Goal: Task Accomplishment & Management: Manage account settings

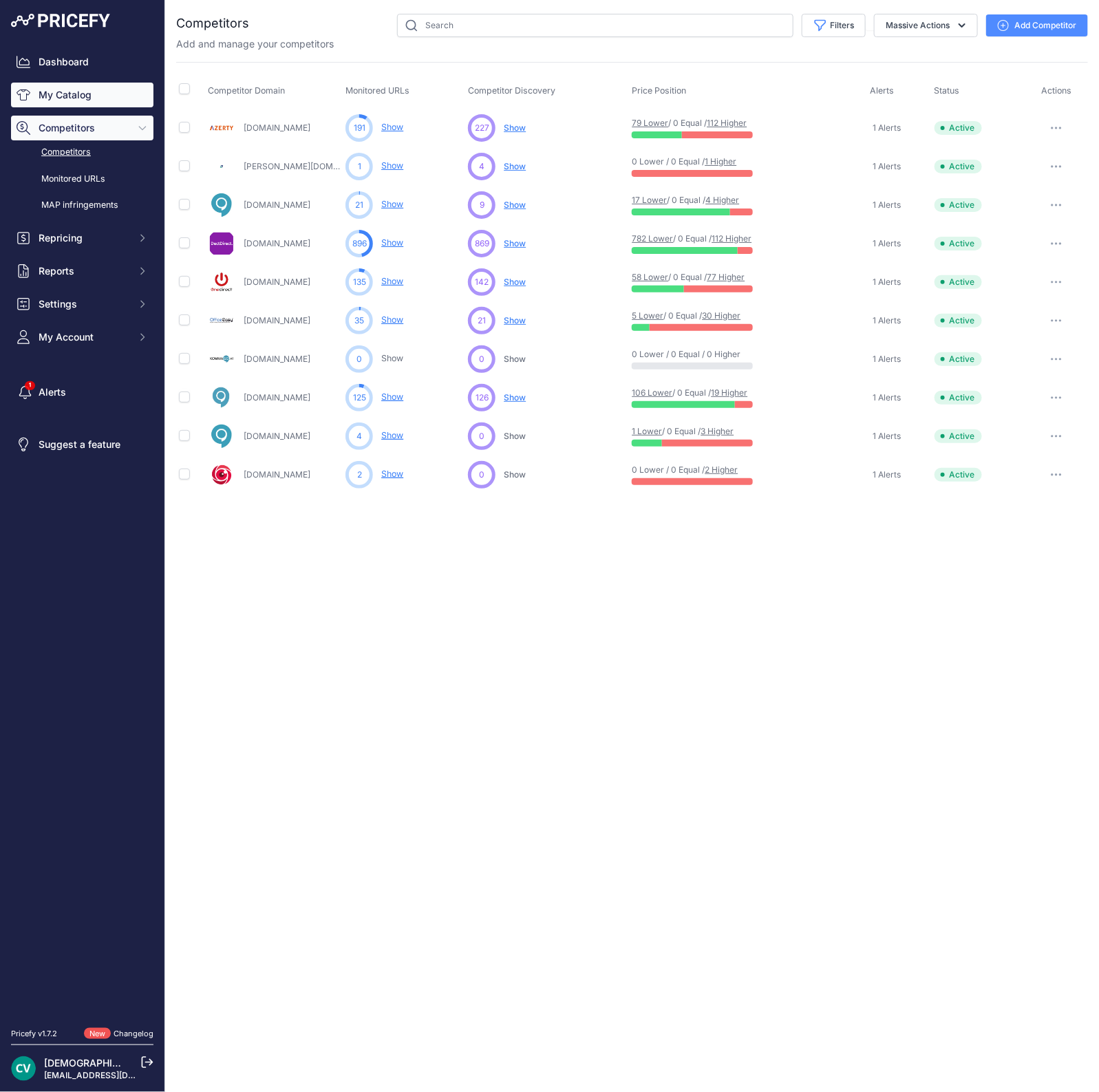
click at [64, 89] on link "My Catalog" at bounding box center [82, 95] width 143 height 25
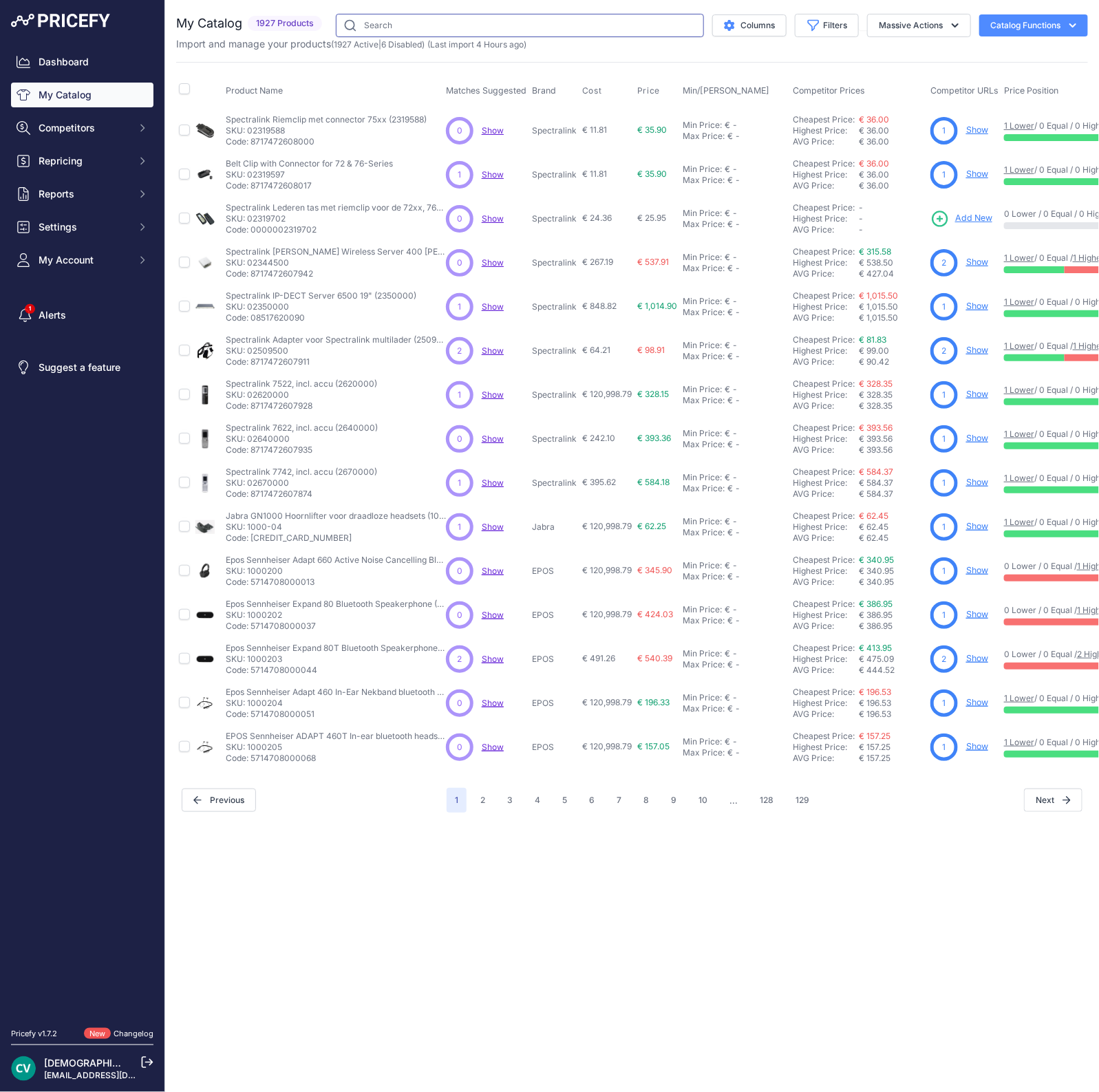
click at [505, 26] on input "text" at bounding box center [520, 25] width 368 height 23
type input "sl800"
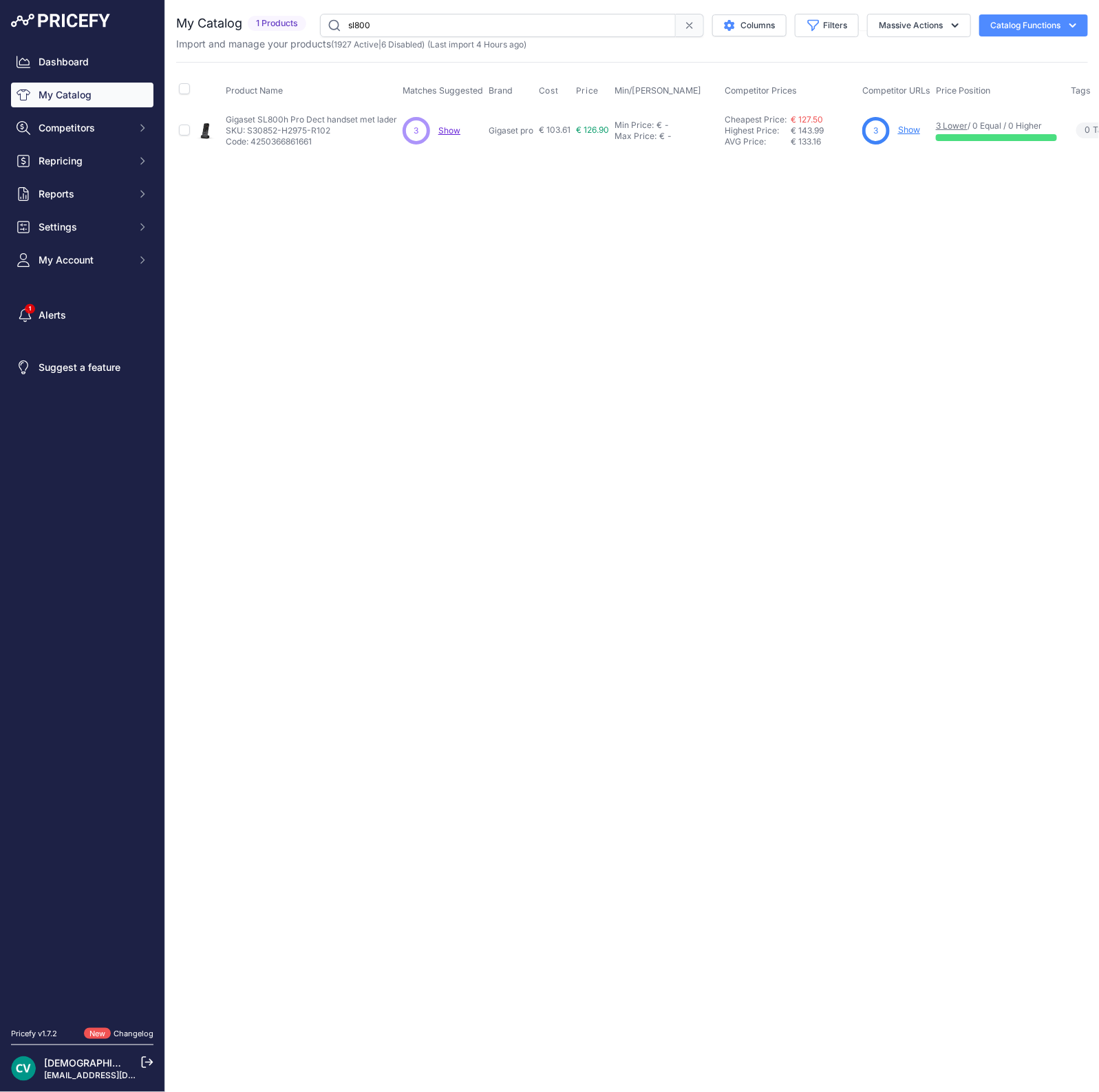
click at [913, 127] on link "Show" at bounding box center [909, 129] width 22 height 11
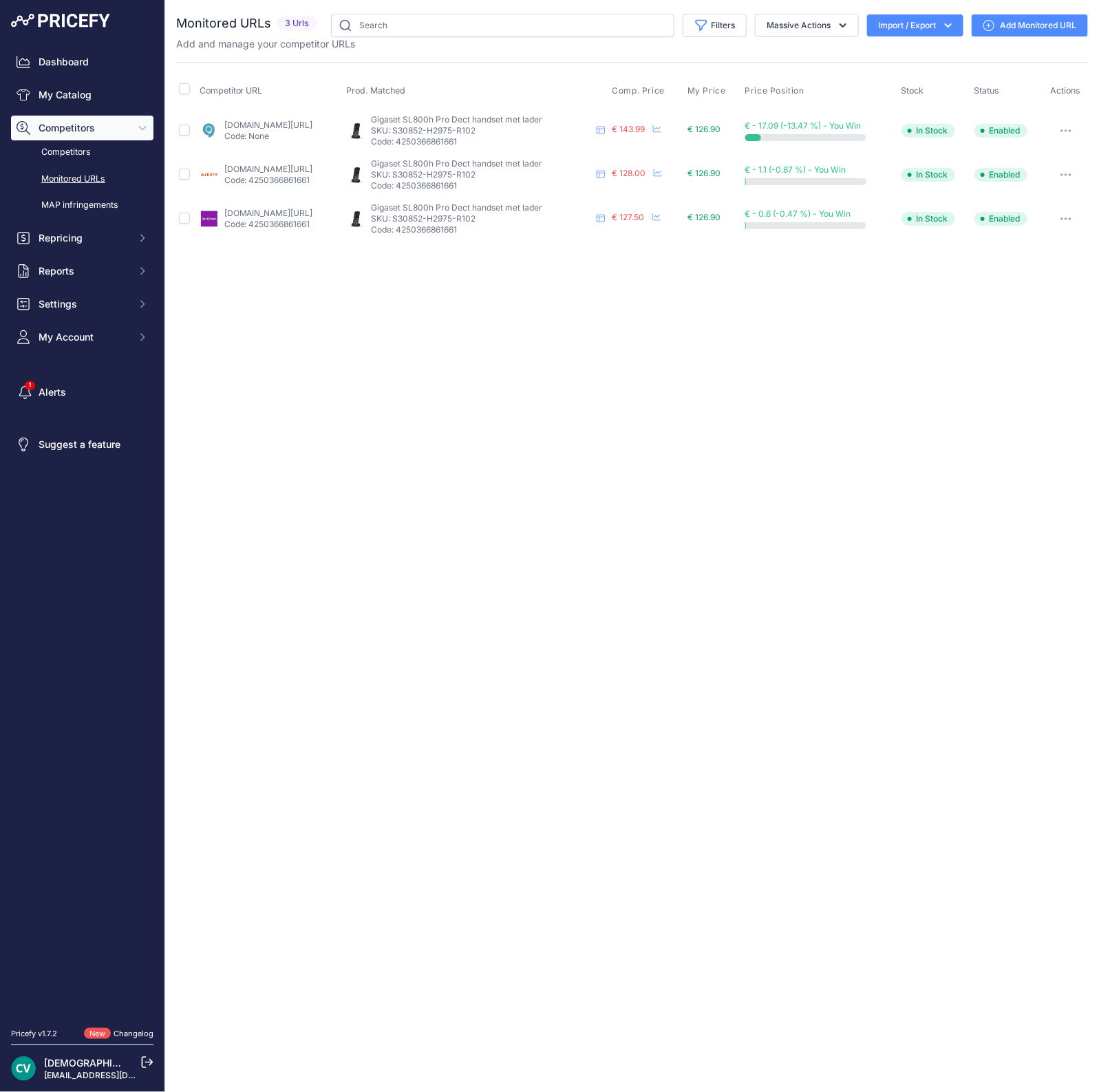
click at [1053, 26] on link "Add Monitored URL" at bounding box center [1029, 25] width 116 height 22
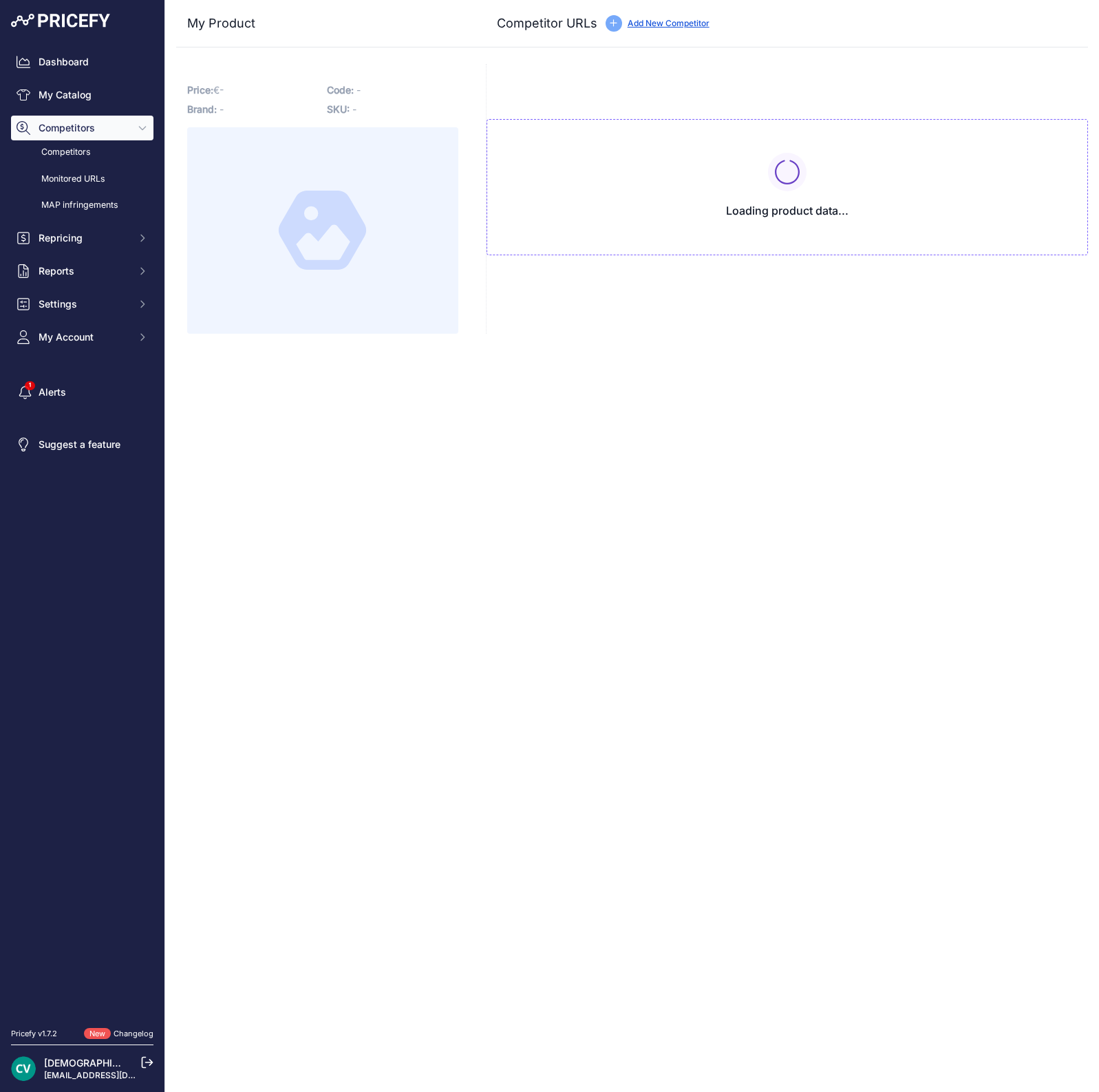
type input "azerty.nl/product/gigaset-sl800h-pro-dect/4636485?prirule_jdsnikfkfjsd=9409"
type input "www.dectdirect.nl/nl/sl800-h-pro-im.html?prirule_jdsnikfkfjsd=9409"
type input "www.voipshop.nl/p/gigaset-sl800h-pro-handset-71279?prirule_jdsnikfkfjsd=9409"
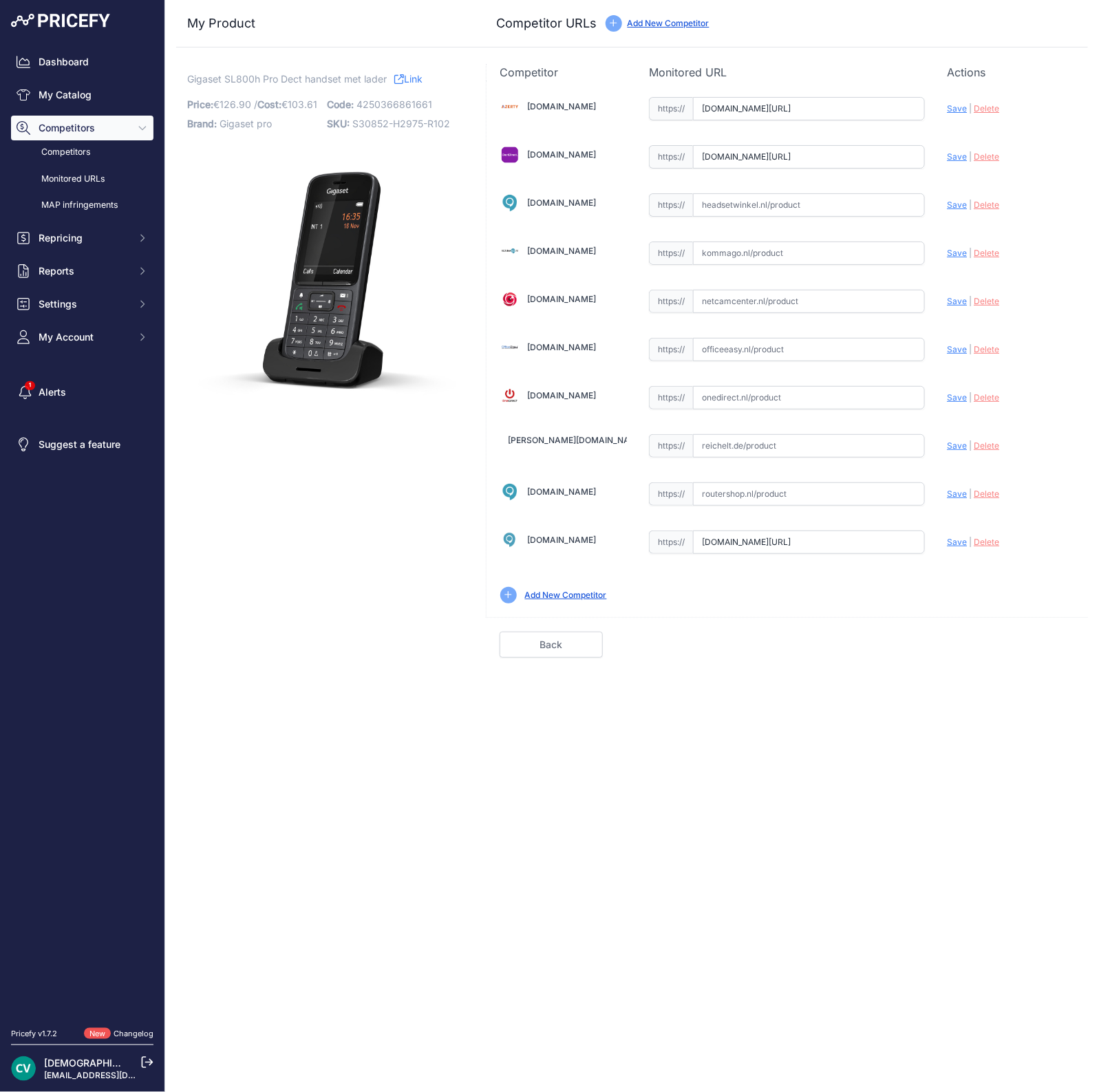
click at [556, 593] on link "Add New Competitor" at bounding box center [566, 595] width 82 height 11
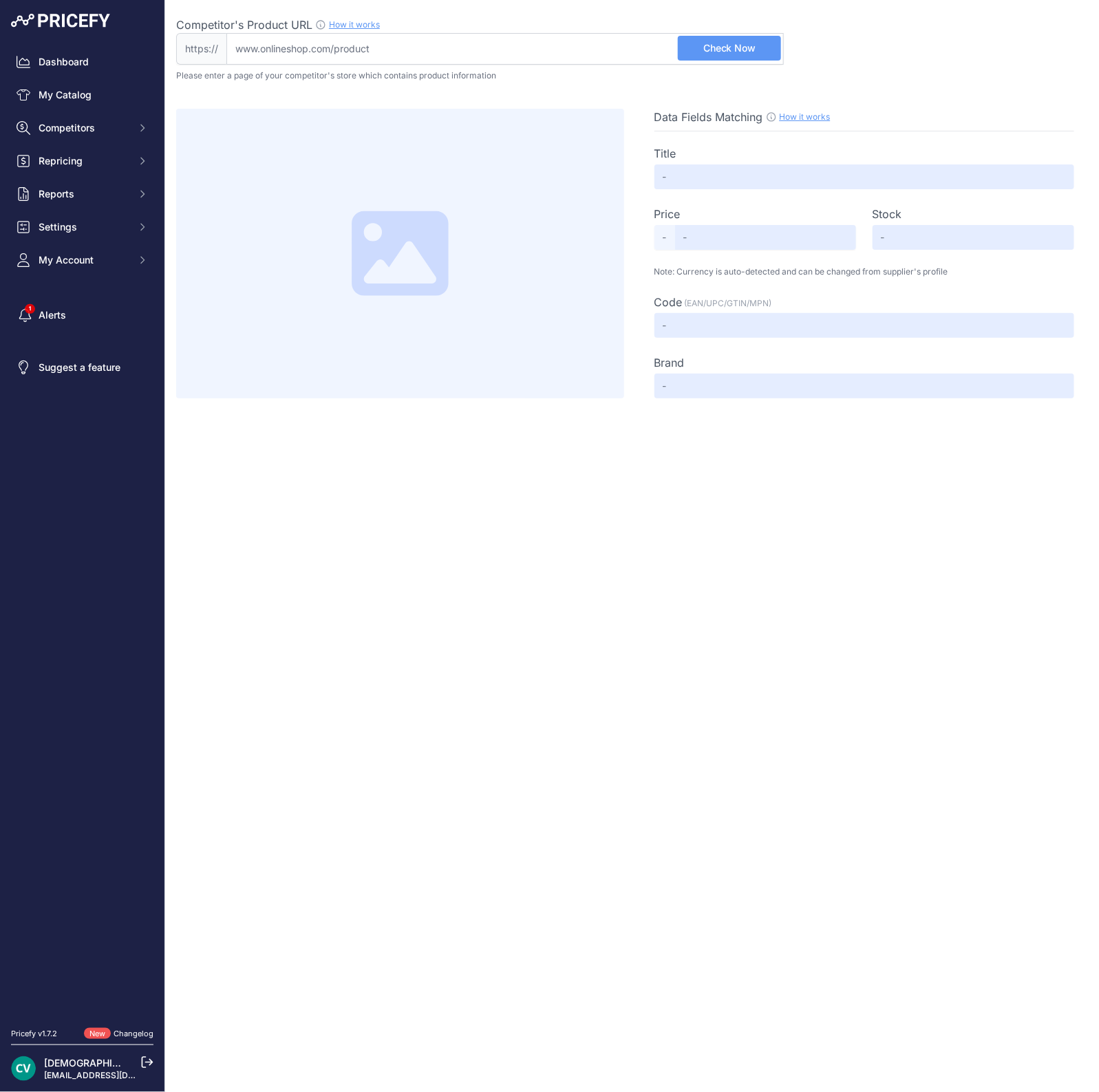
drag, startPoint x: 447, startPoint y: 51, endPoint x: 269, endPoint y: 29, distance: 179.4
click at [269, 29] on div "Competitor's Product URL How it works In order to create your competitor's extr…" at bounding box center [479, 40] width 607 height 48
paste input "https://www.conrad.nl/nl/p/gigaset-sl800h-pro-dect-handset-antraciet-2589635.ht…"
type input "www.conrad.nl/nl/p/gigaset-sl800h-pro-dect-handset-antraciet-2589635.html?utm_s…"
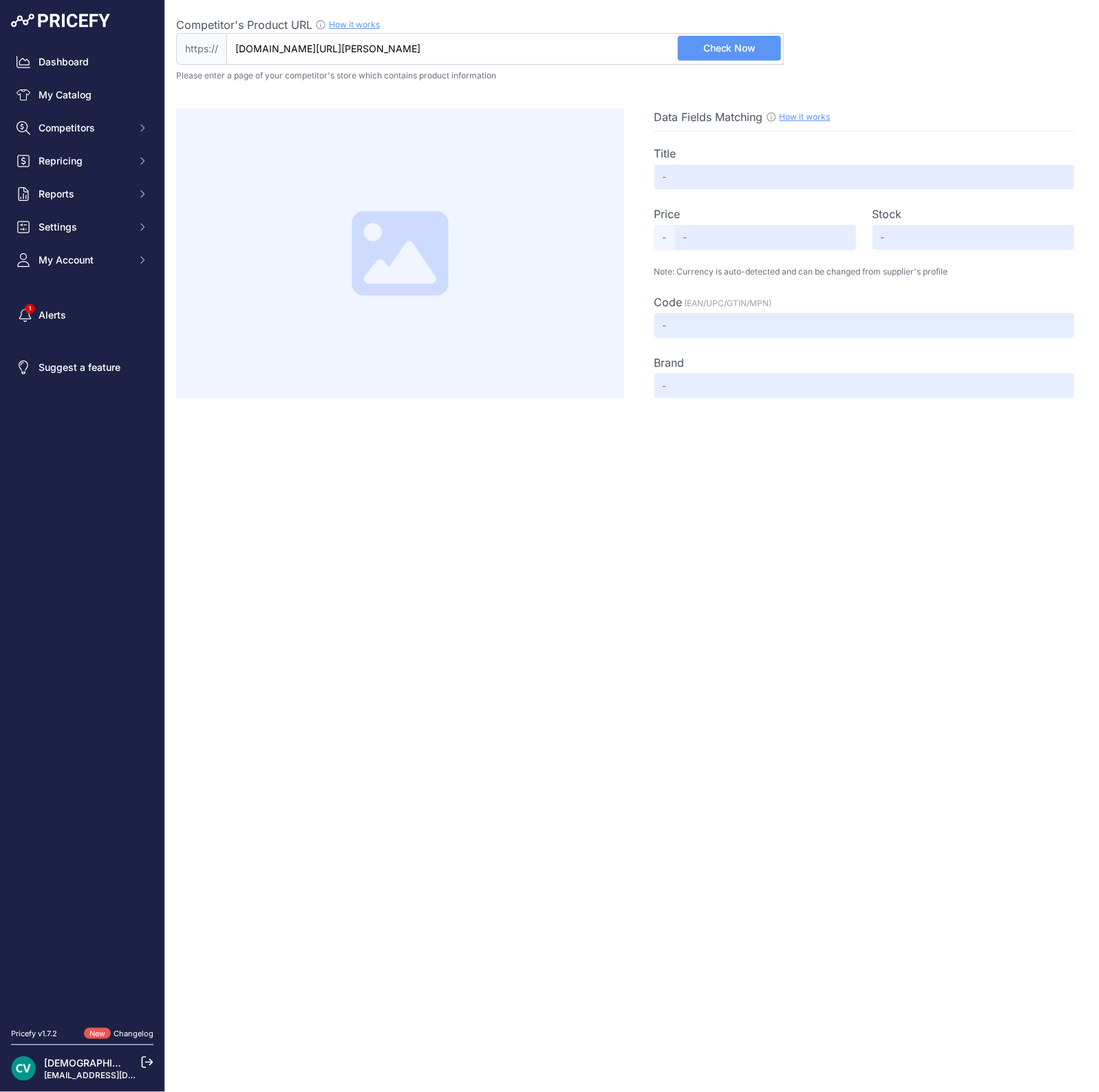
scroll to position [0, 0]
click at [269, 29] on span "Competitor's Product URL" at bounding box center [244, 24] width 137 height 13
click at [269, 33] on input "www.conrad.nl/nl/p/gigaset-sl800h-pro-dect-handset-antraciet-2589635.html?utm_s…" at bounding box center [505, 48] width 557 height 31
click at [746, 44] on span "Check Now" at bounding box center [729, 47] width 53 height 13
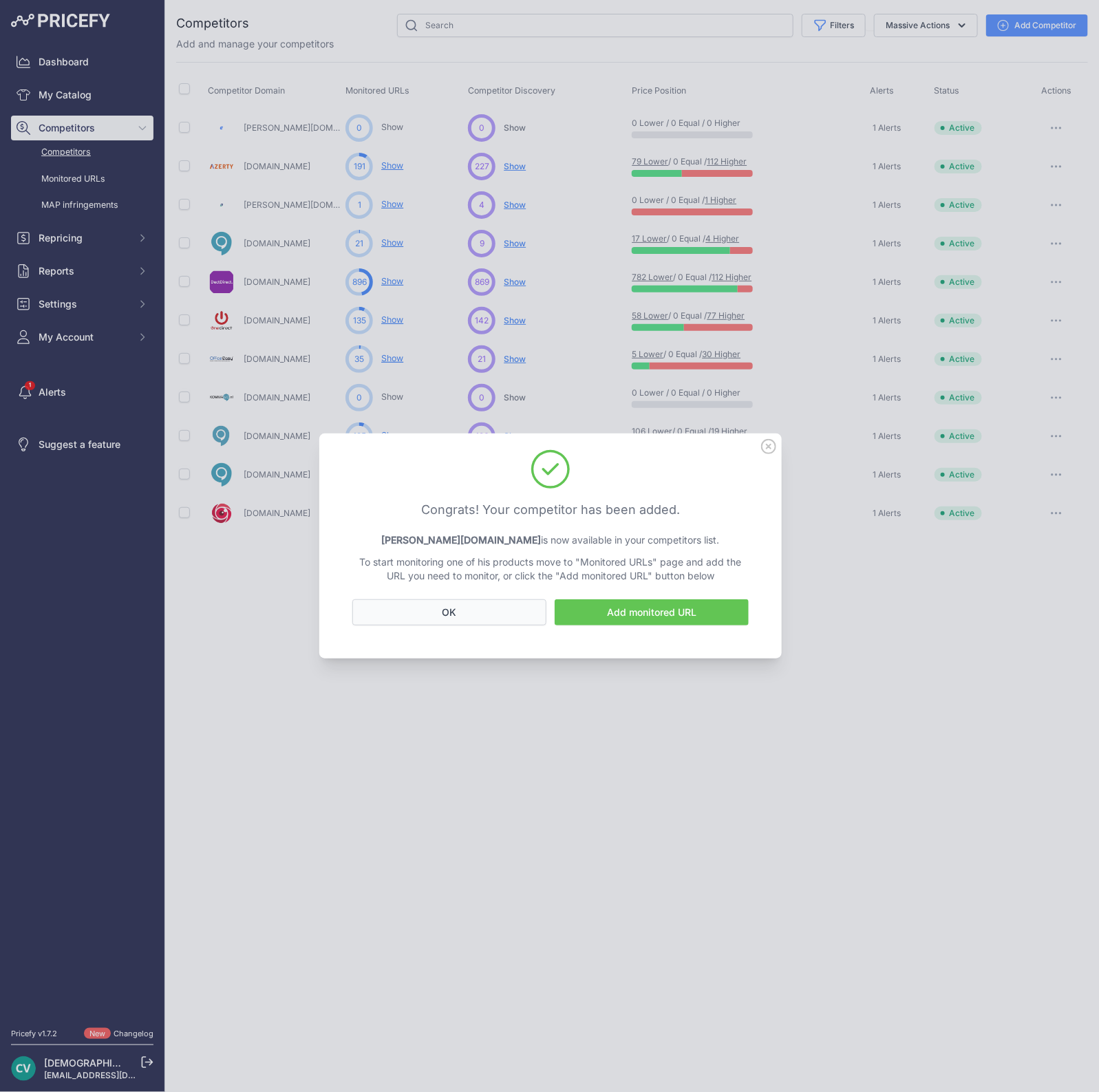
click at [453, 607] on button "OK" at bounding box center [449, 612] width 194 height 26
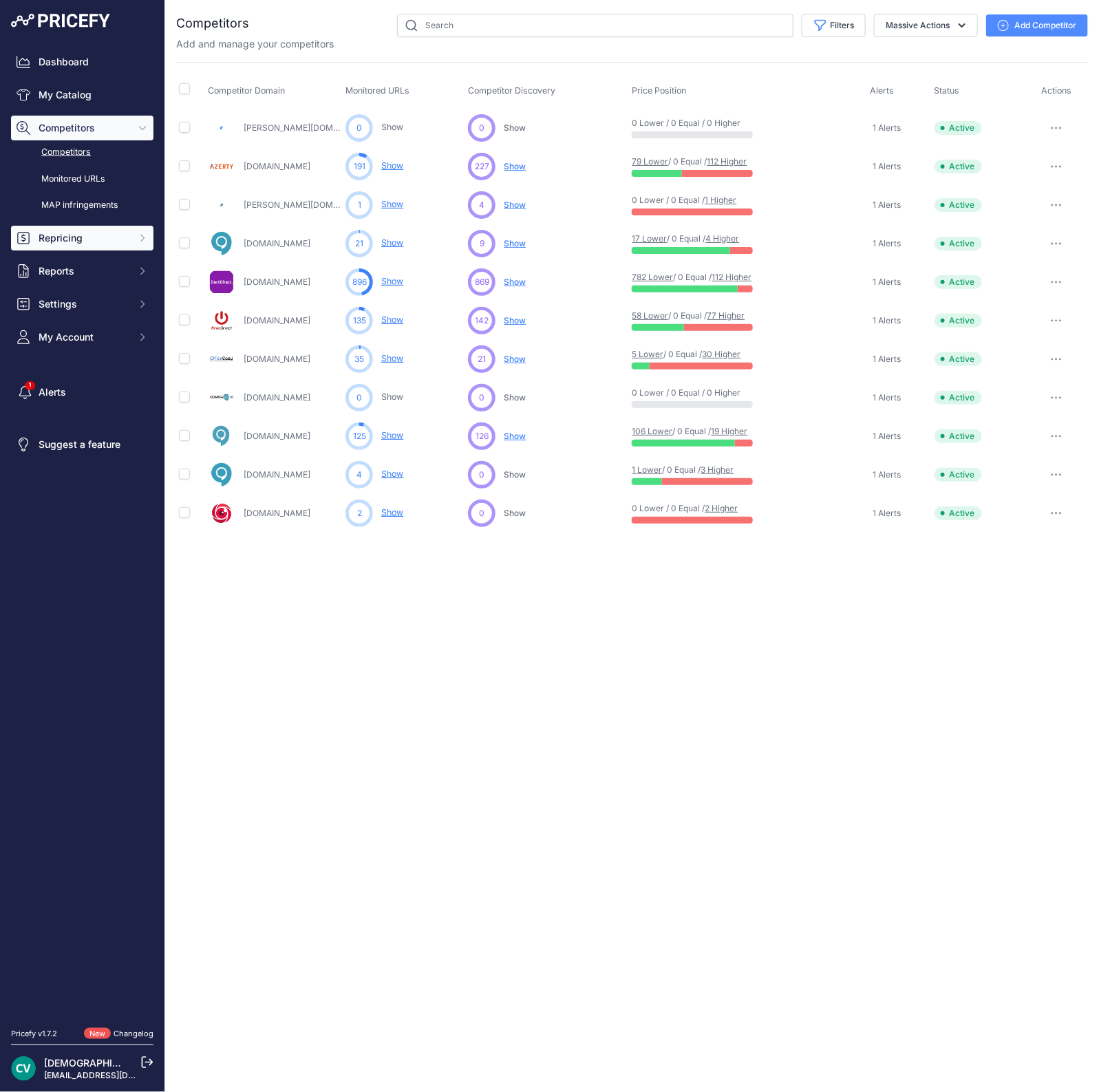
click at [65, 227] on button "Repricing" at bounding box center [82, 238] width 143 height 25
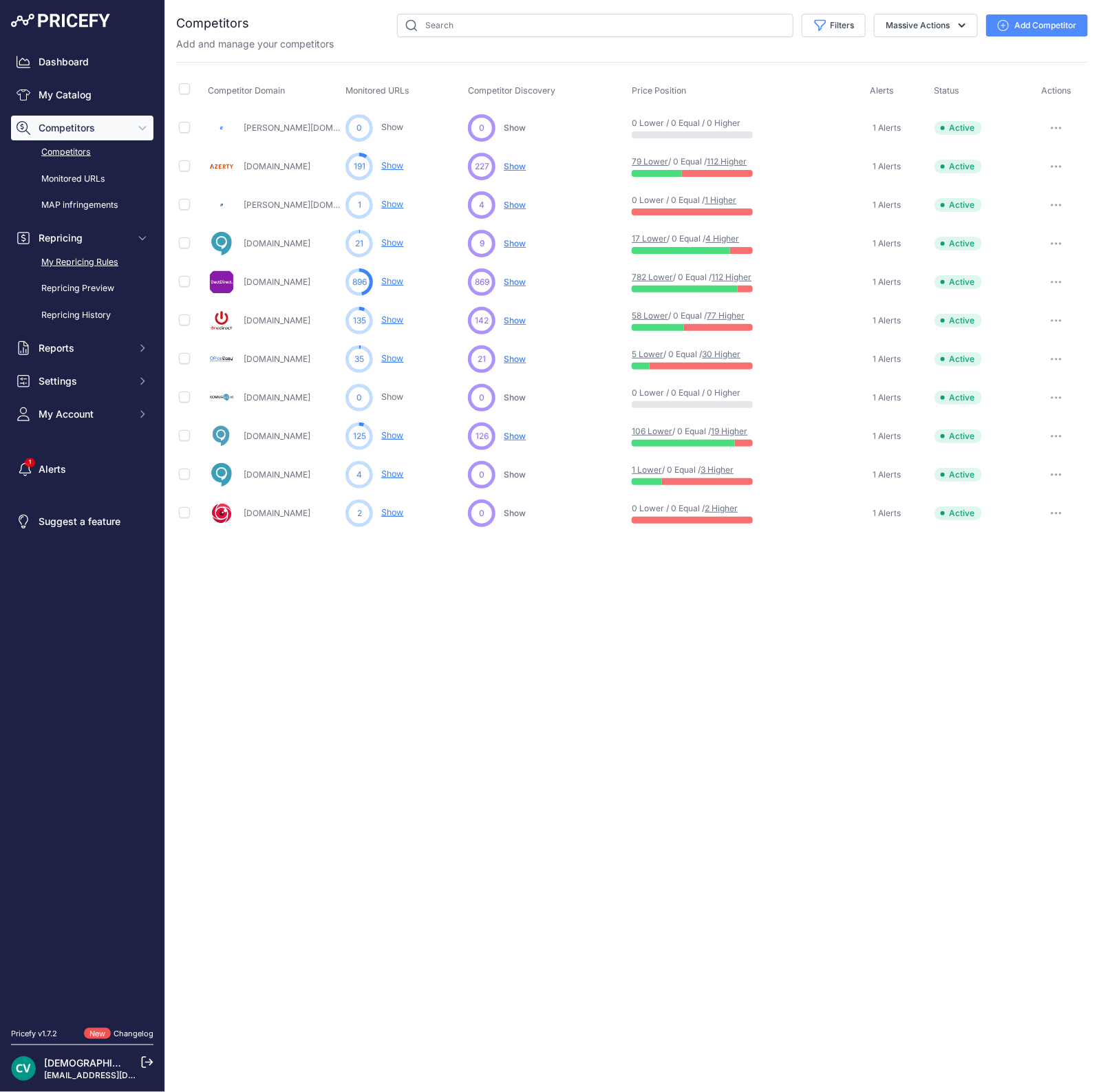
click at [91, 255] on link "My Repricing Rules" at bounding box center [82, 262] width 143 height 24
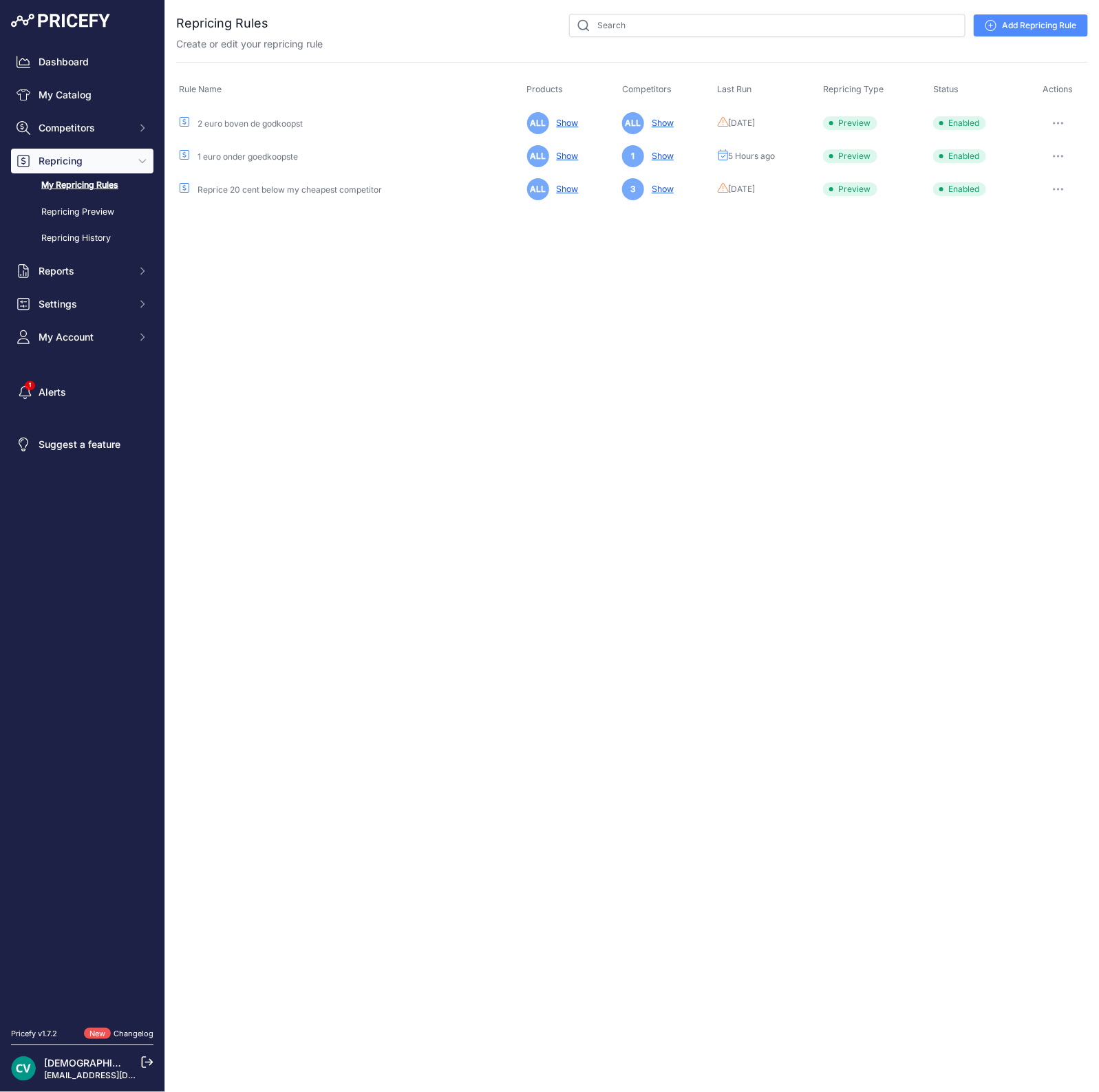
click at [1062, 153] on button "button" at bounding box center [1058, 156] width 28 height 20
click at [1035, 188] on link "Edit" at bounding box center [1041, 185] width 88 height 22
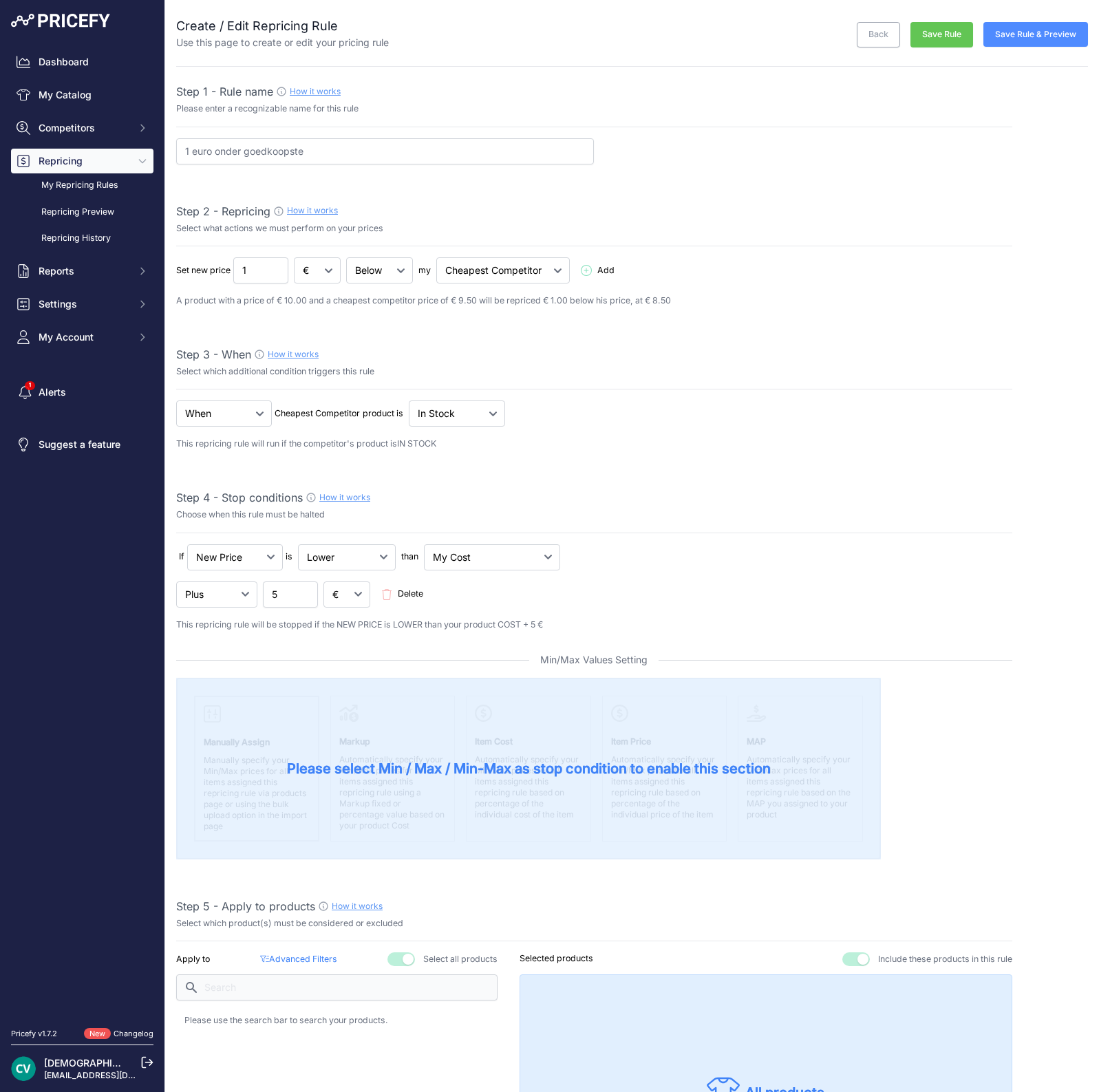
select select "7"
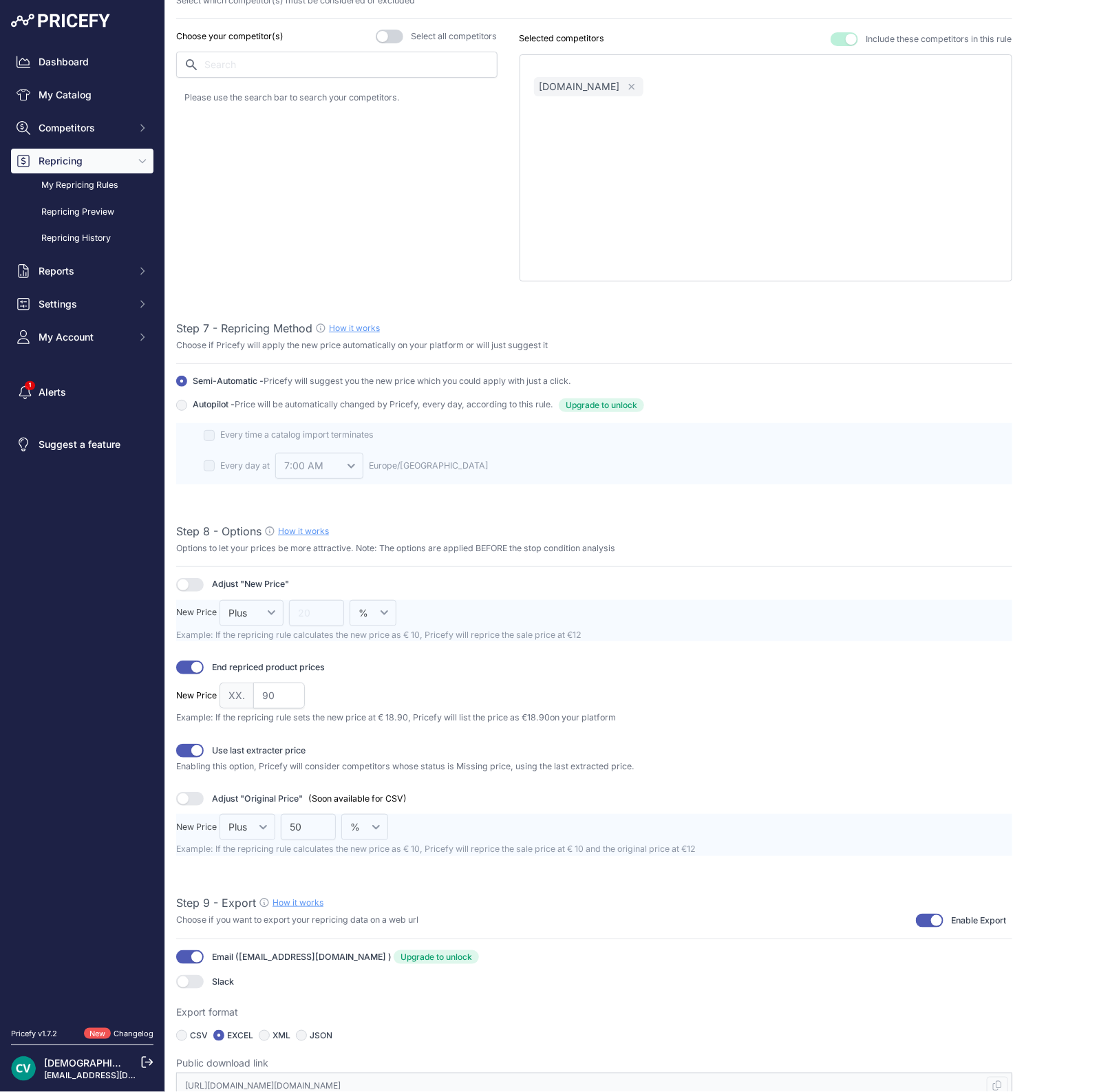
scroll to position [671, 0]
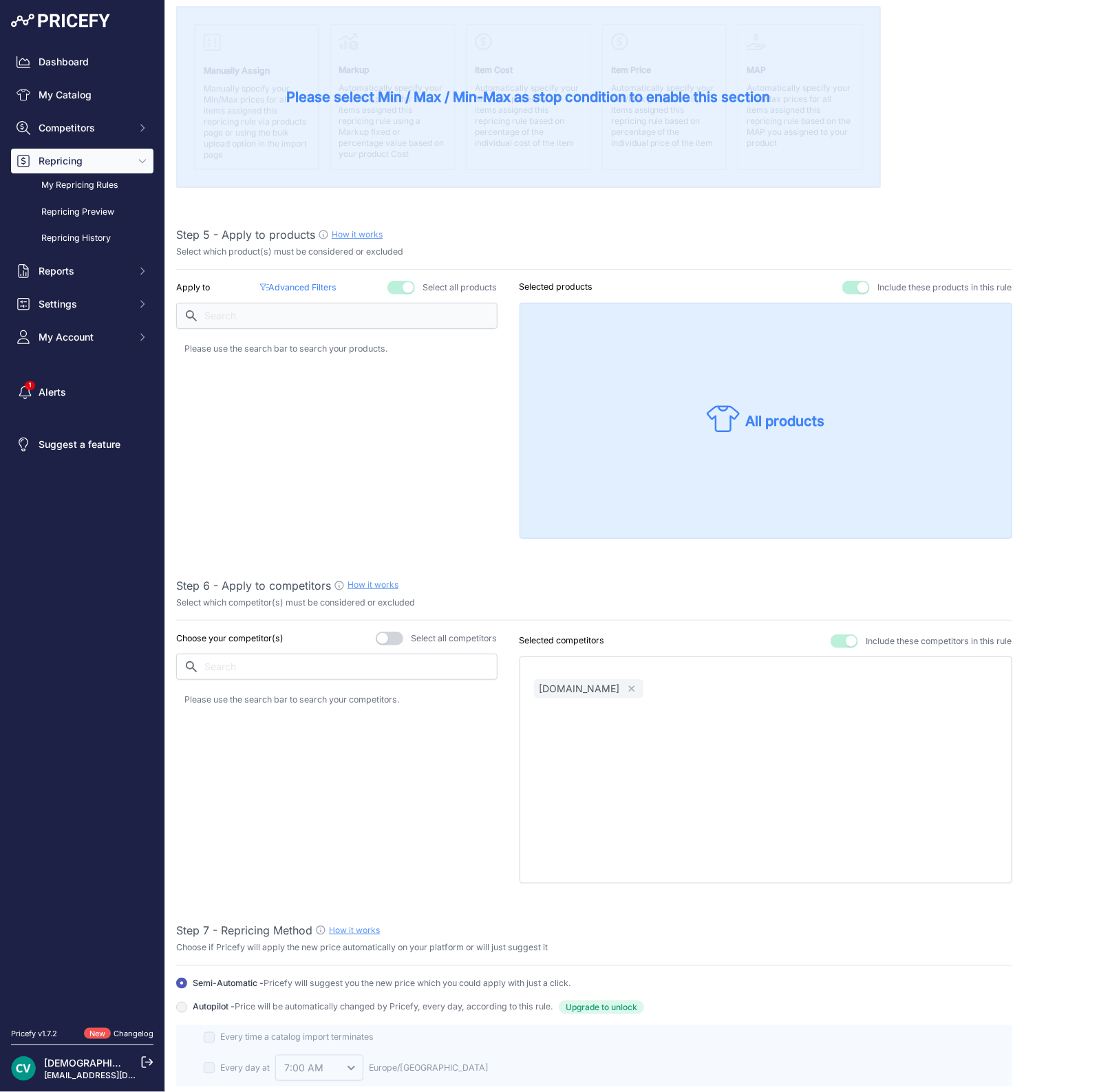
click at [712, 757] on div "dectdirect.nl Remove" at bounding box center [766, 770] width 493 height 227
click at [299, 664] on input "text" at bounding box center [337, 666] width 321 height 26
type input "voip"
click at [217, 706] on div "voipshop.nl" at bounding box center [337, 704] width 304 height 20
click at [244, 658] on input "voip" at bounding box center [337, 666] width 321 height 26
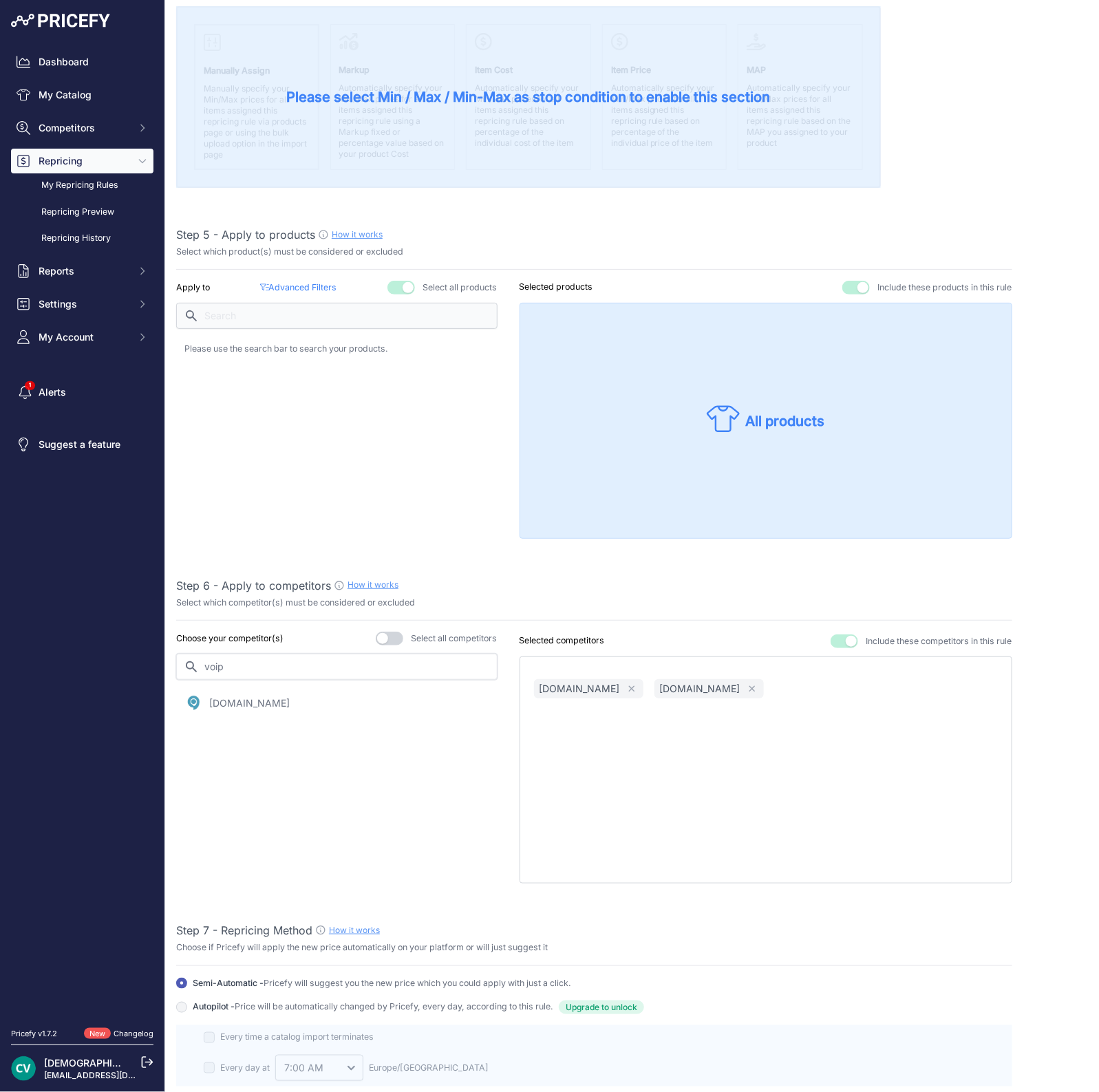
drag, startPoint x: 244, startPoint y: 658, endPoint x: 160, endPoint y: 646, distance: 84.9
click at [160, 646] on div "Dashboard My Catalog Competitors Competitors Monitored URLs MAP infringements R…" at bounding box center [549, 546] width 1099 height 1092
type input "conr"
click at [232, 696] on p "[PERSON_NAME][DOMAIN_NAME]" at bounding box center [288, 703] width 160 height 13
click at [230, 670] on input "conr" at bounding box center [337, 666] width 321 height 26
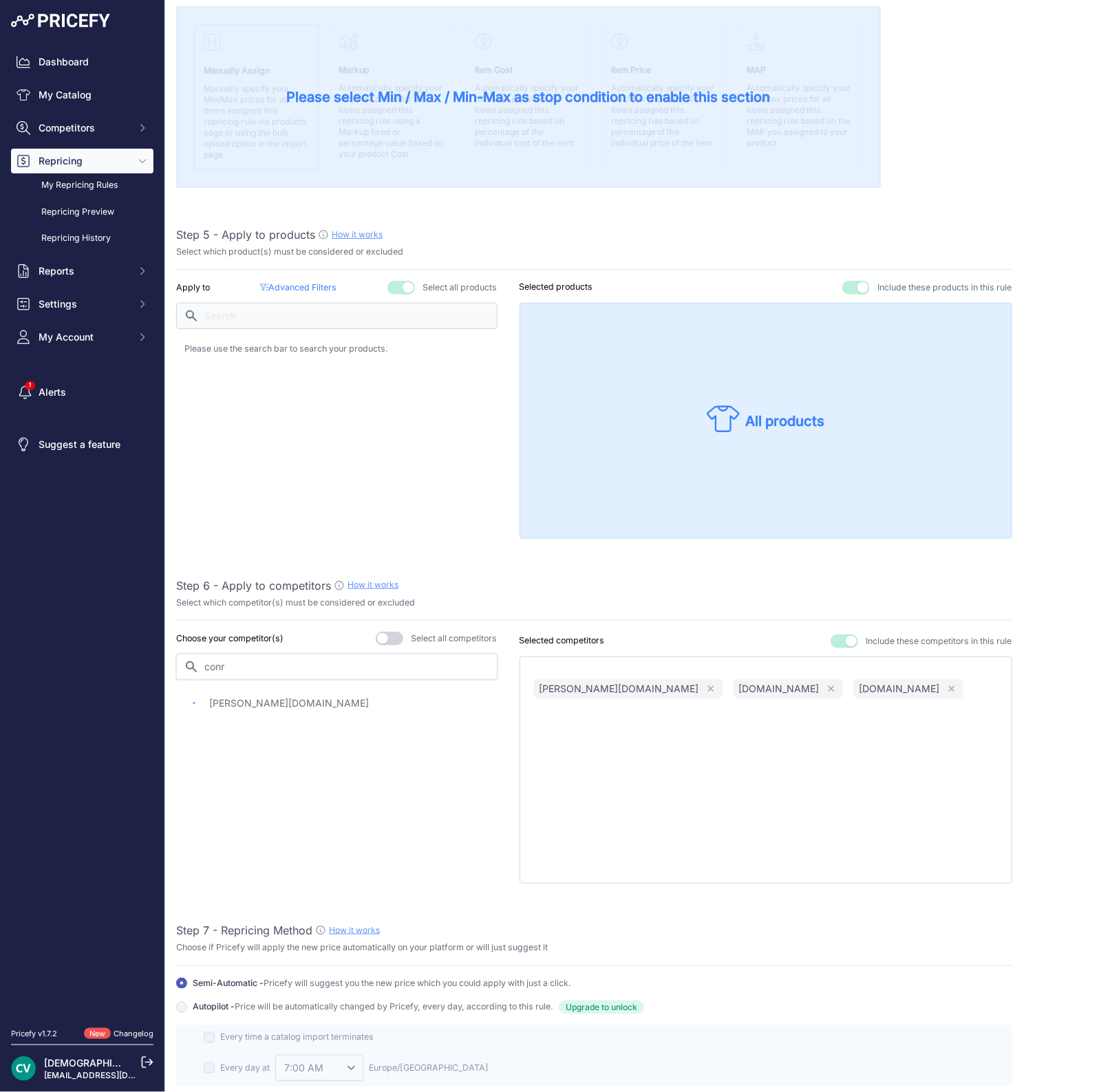
click at [230, 670] on input "conr" at bounding box center [337, 666] width 321 height 26
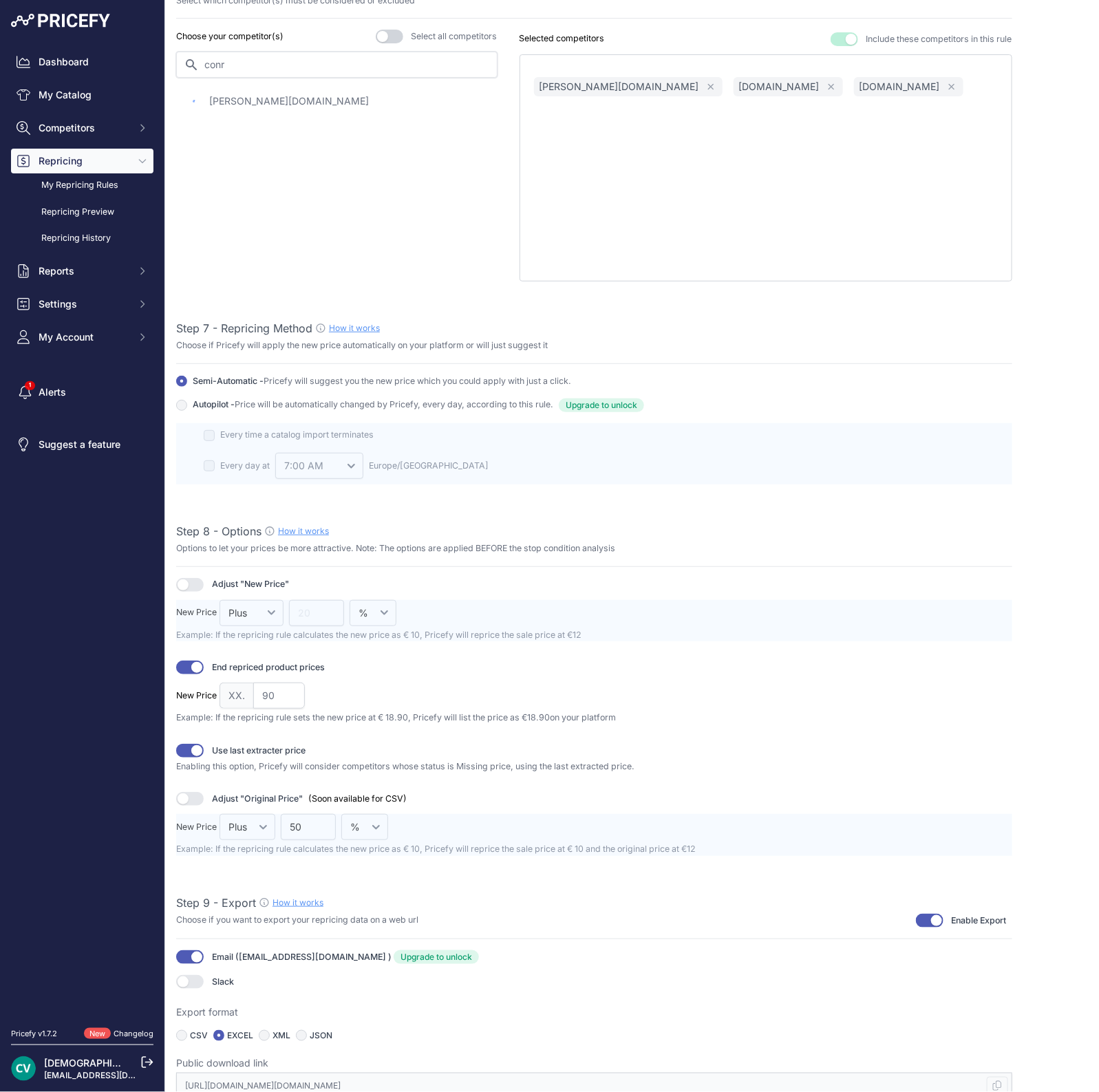
scroll to position [0, 0]
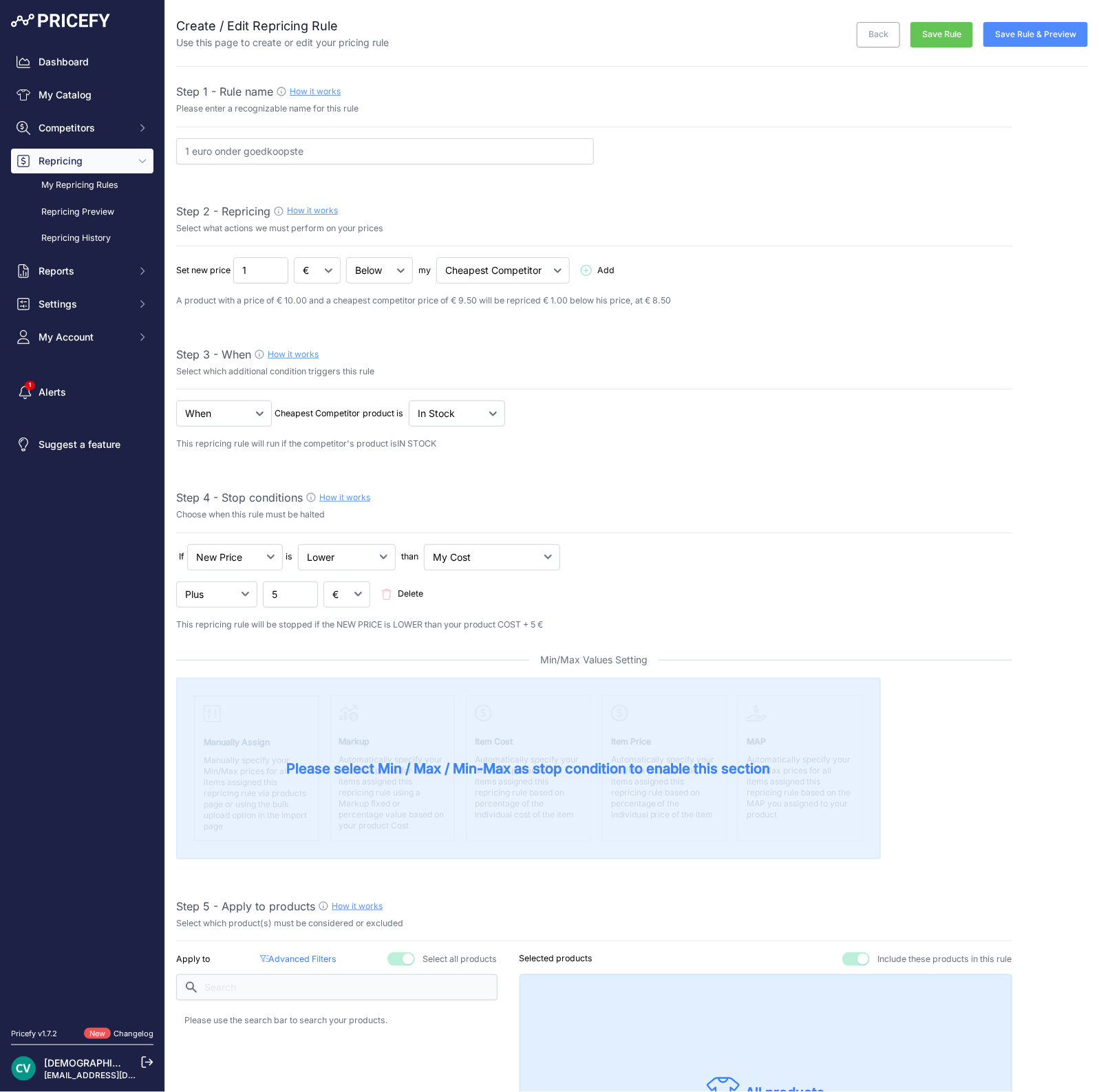
click at [928, 22] on button "Save Rule" at bounding box center [941, 35] width 62 height 26
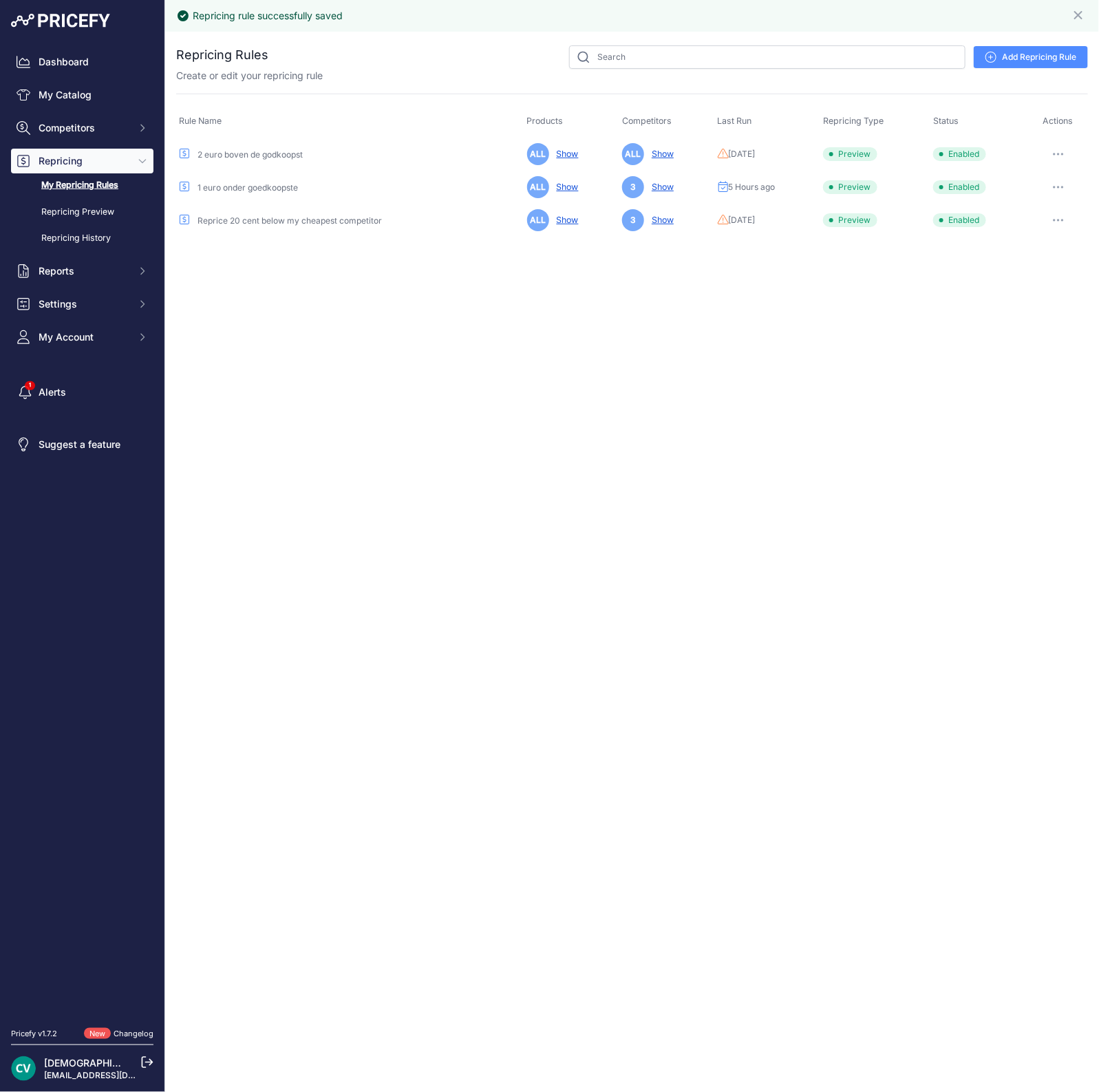
click at [1056, 219] on icon "button" at bounding box center [1058, 220] width 11 height 3
click at [1034, 245] on link "Edit" at bounding box center [1041, 249] width 88 height 22
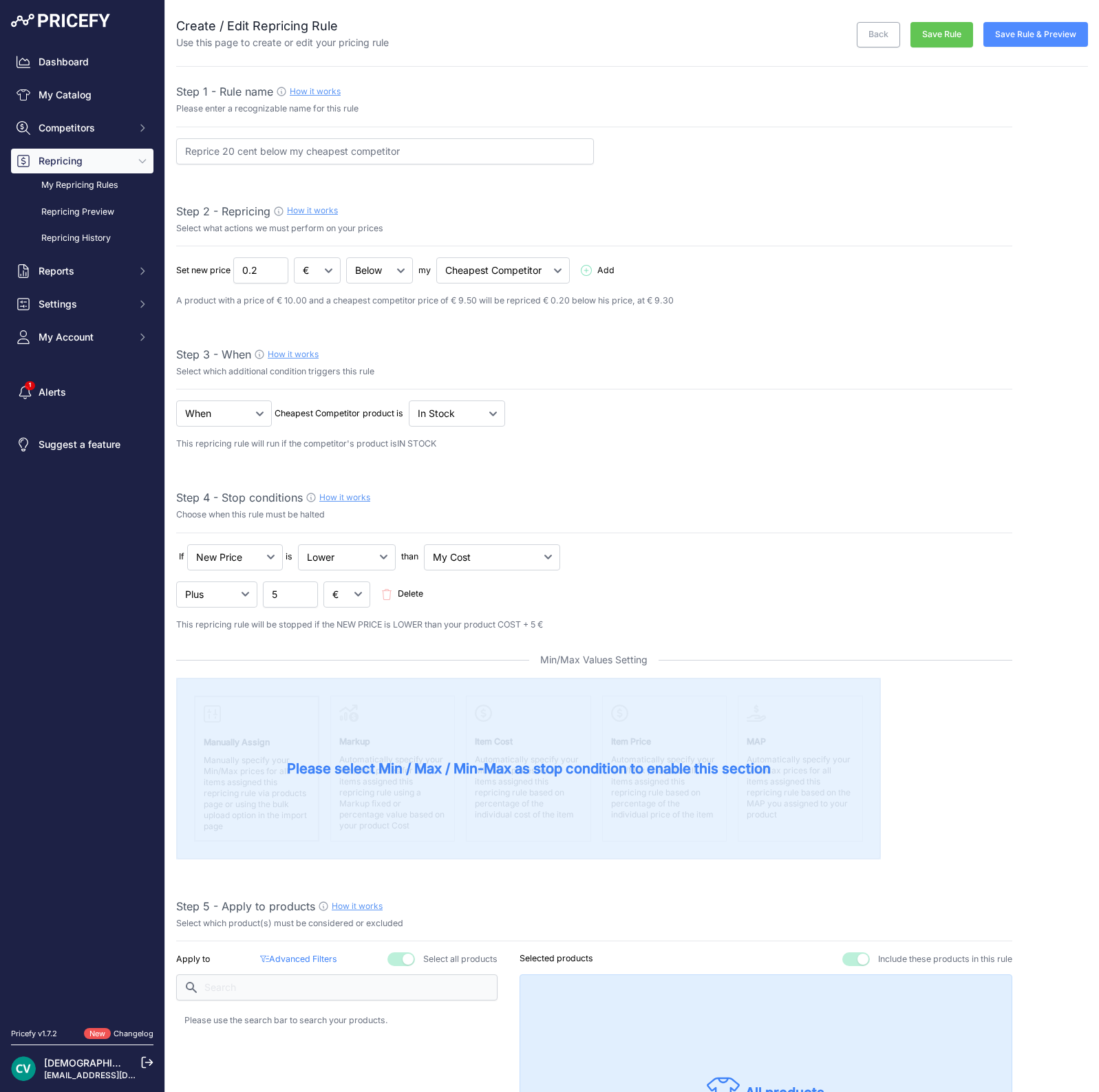
select select "7"
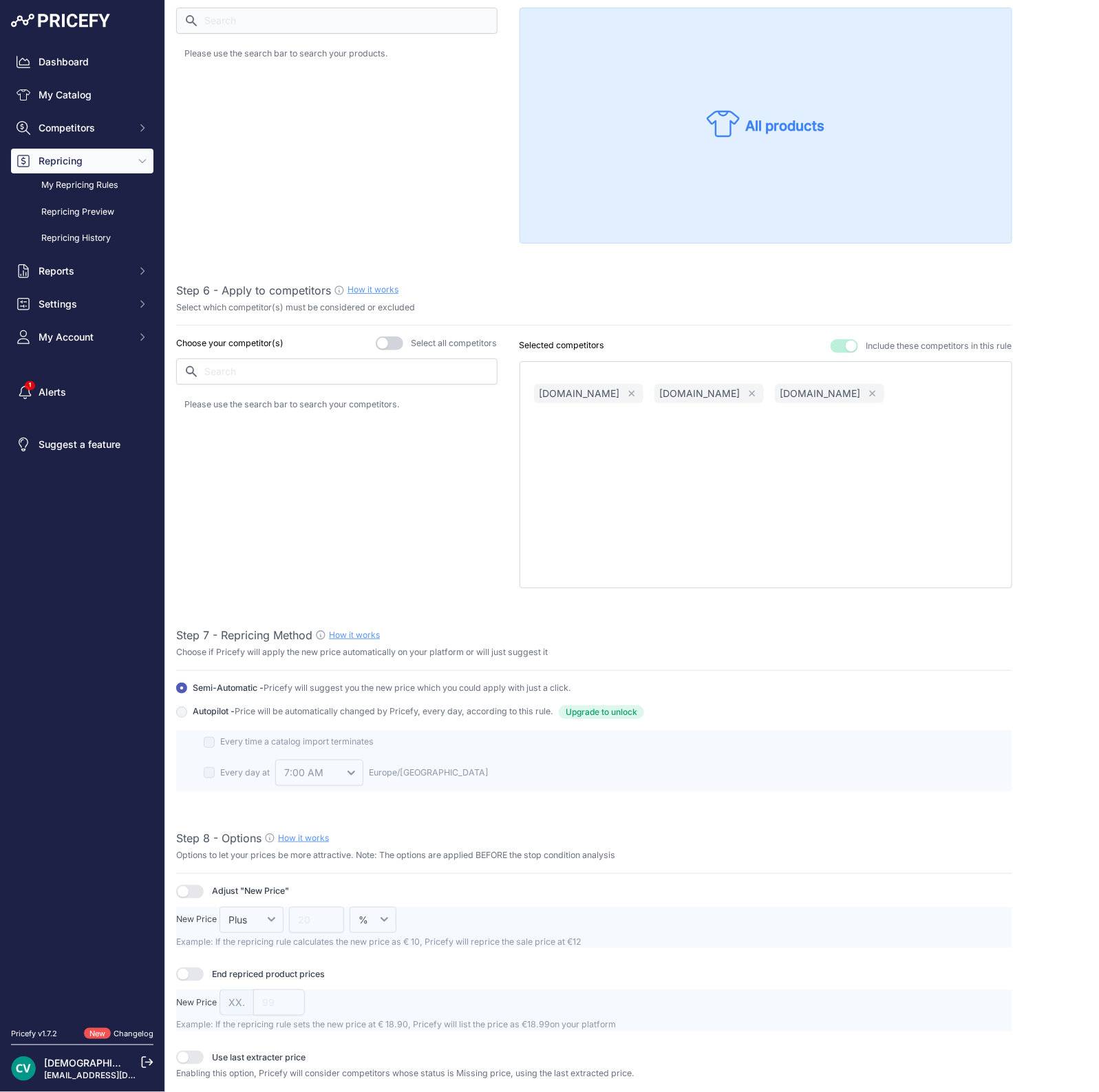
scroll to position [1273, 0]
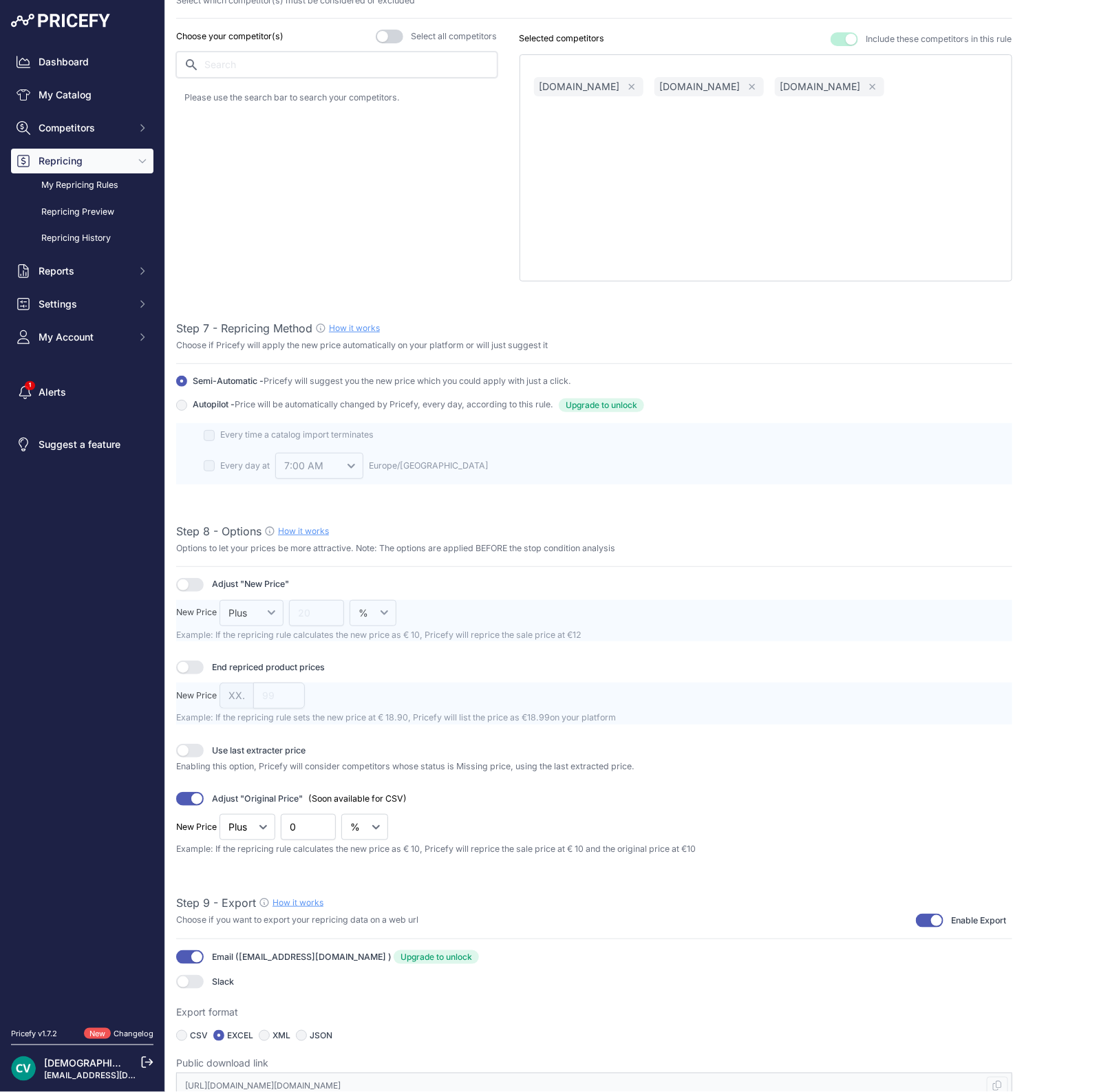
click at [256, 70] on input "text" at bounding box center [337, 64] width 321 height 26
type input "cont"
click at [214, 95] on p "conrad.nl" at bounding box center [288, 101] width 160 height 13
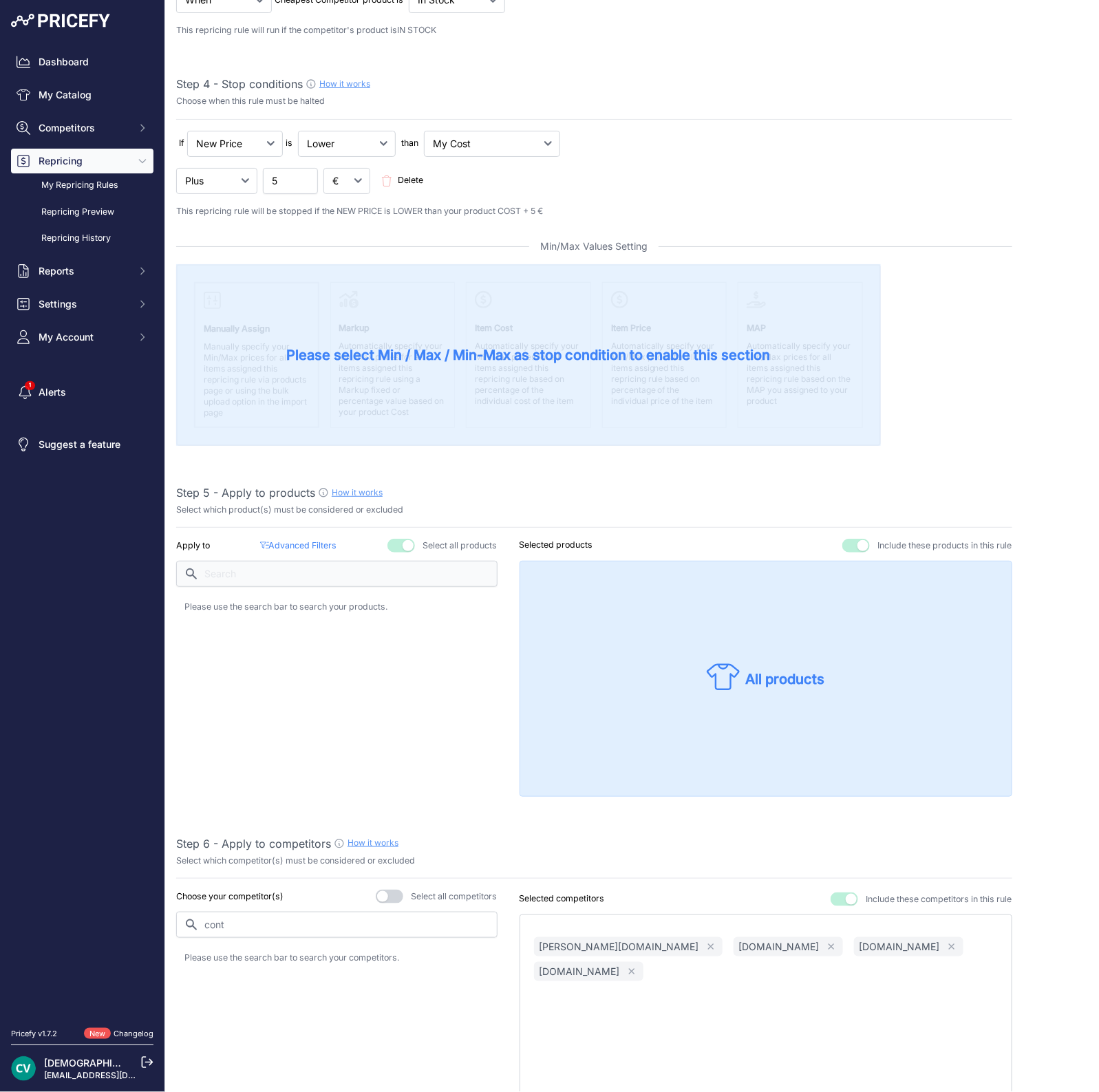
scroll to position [0, 0]
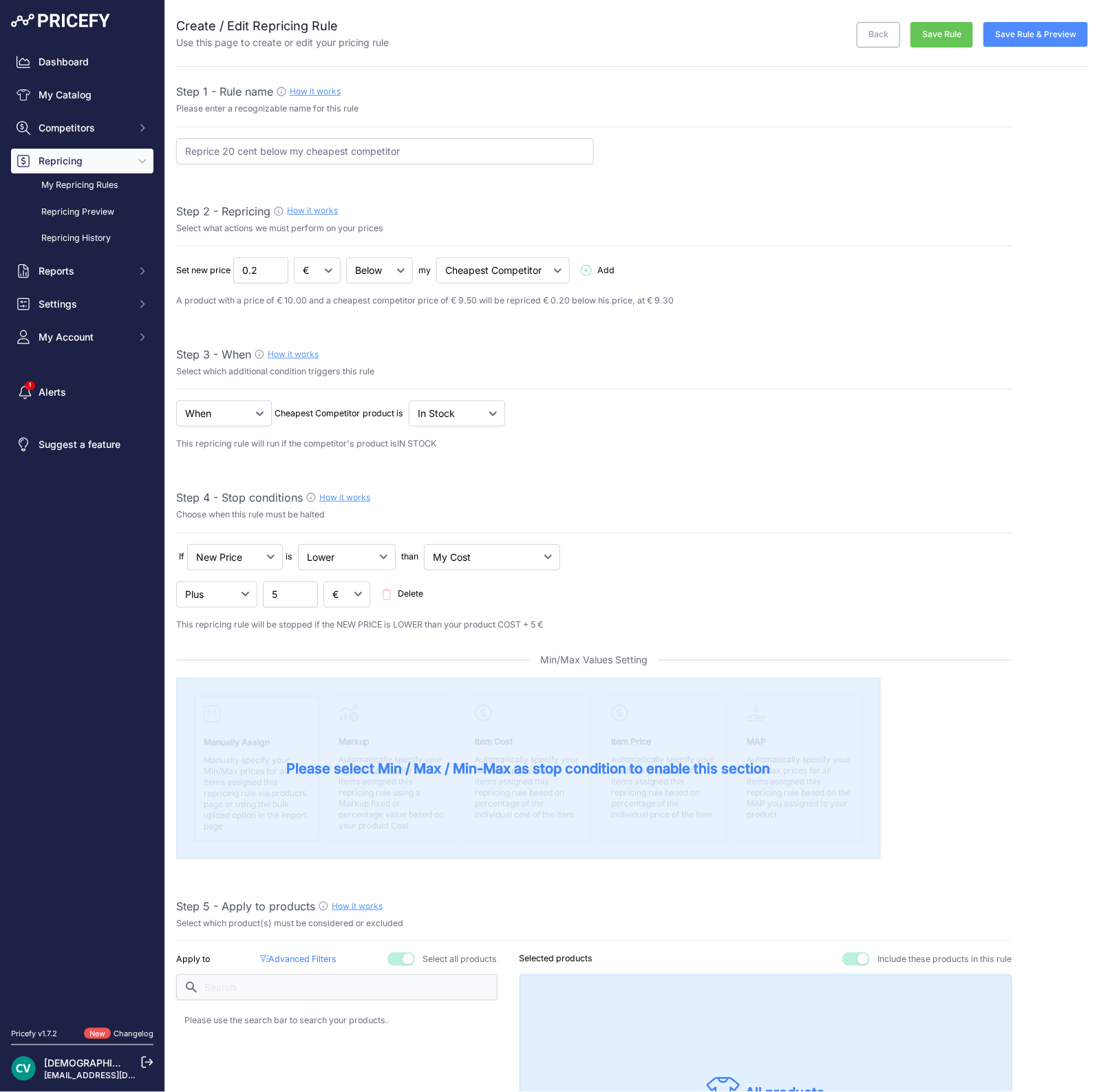
click at [910, 22] on button "Save Rule" at bounding box center [941, 35] width 62 height 26
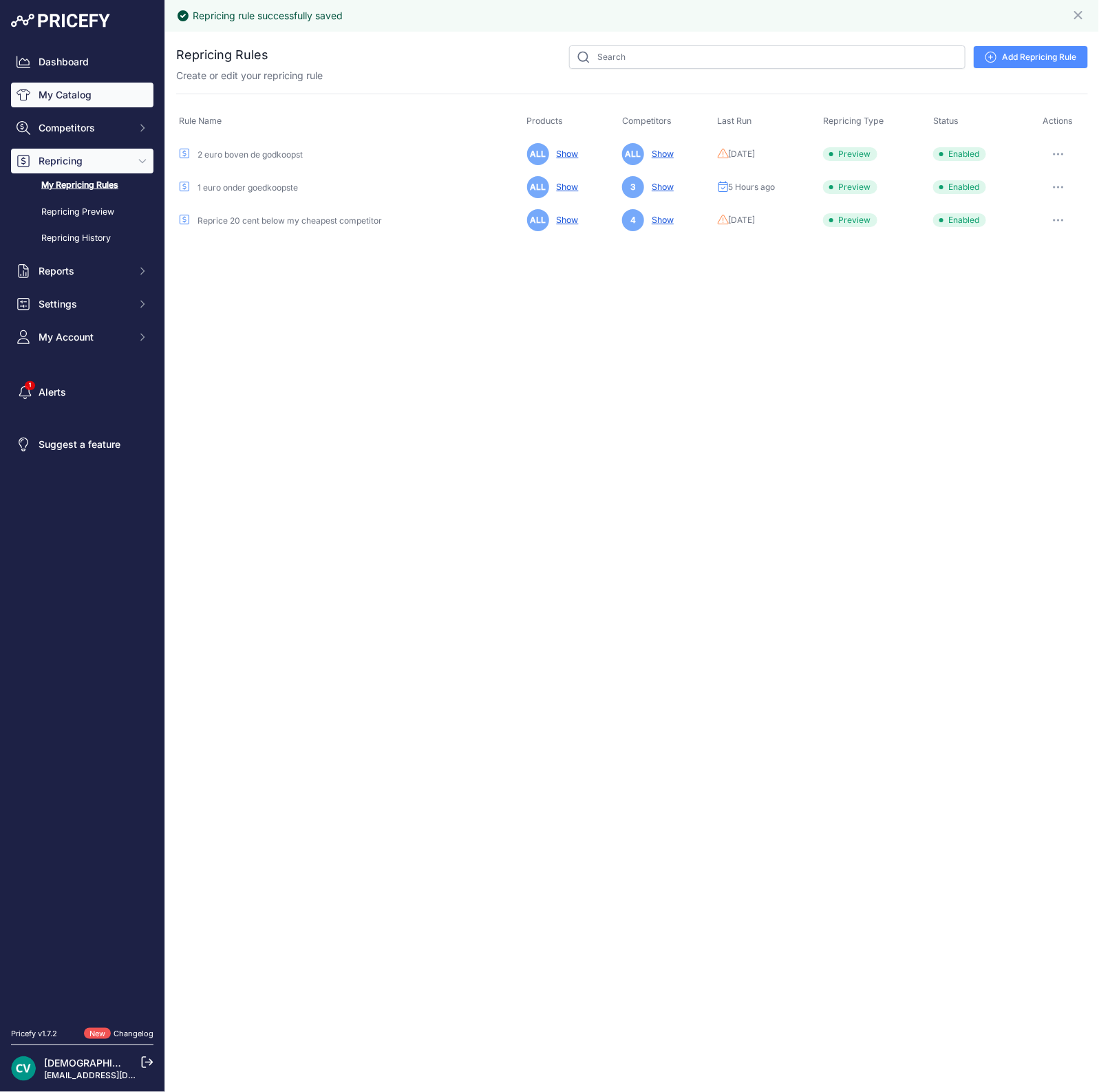
click at [47, 98] on link "My Catalog" at bounding box center [82, 95] width 143 height 25
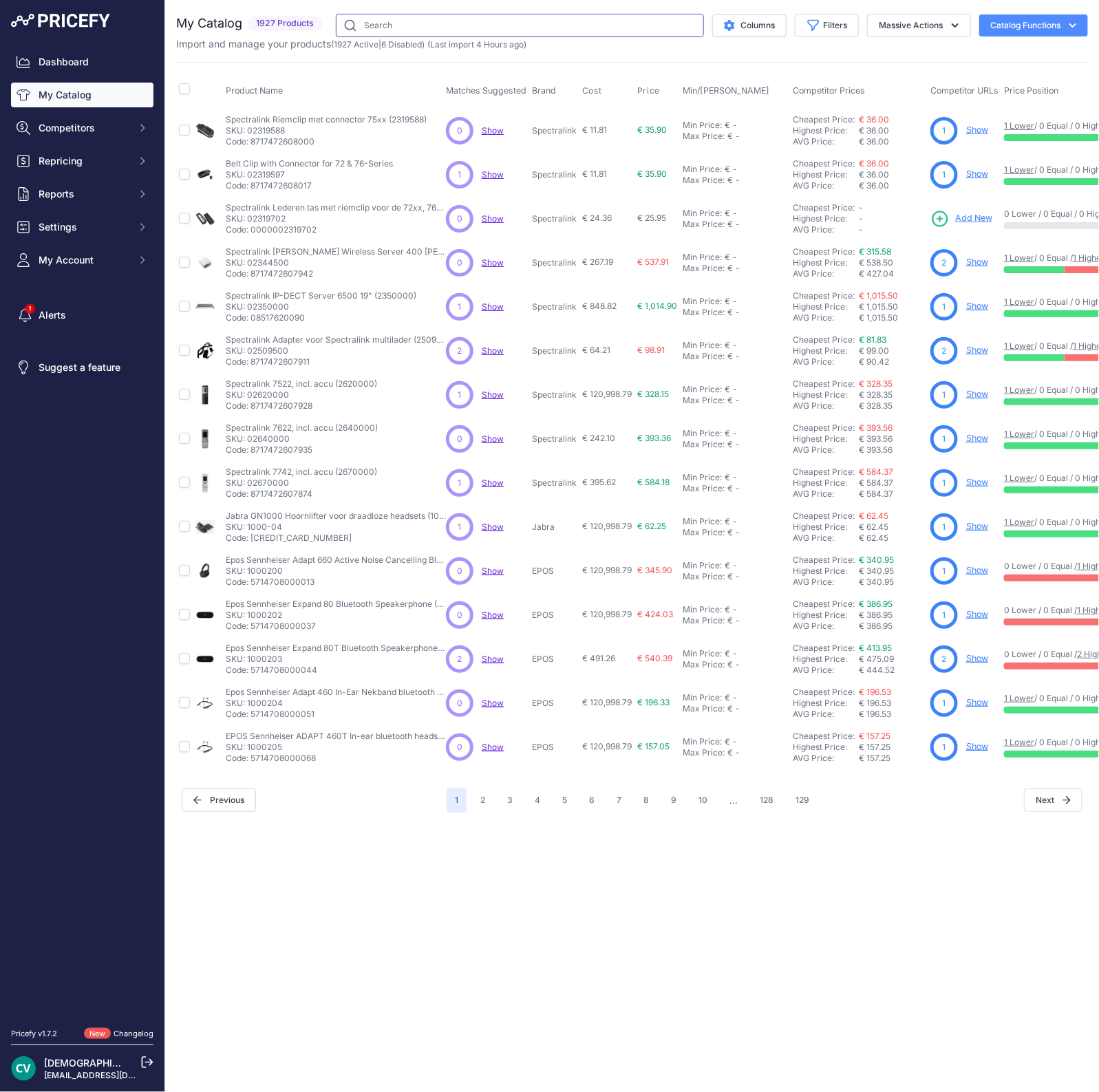
click at [544, 16] on input "text" at bounding box center [520, 25] width 368 height 23
type input "sl800"
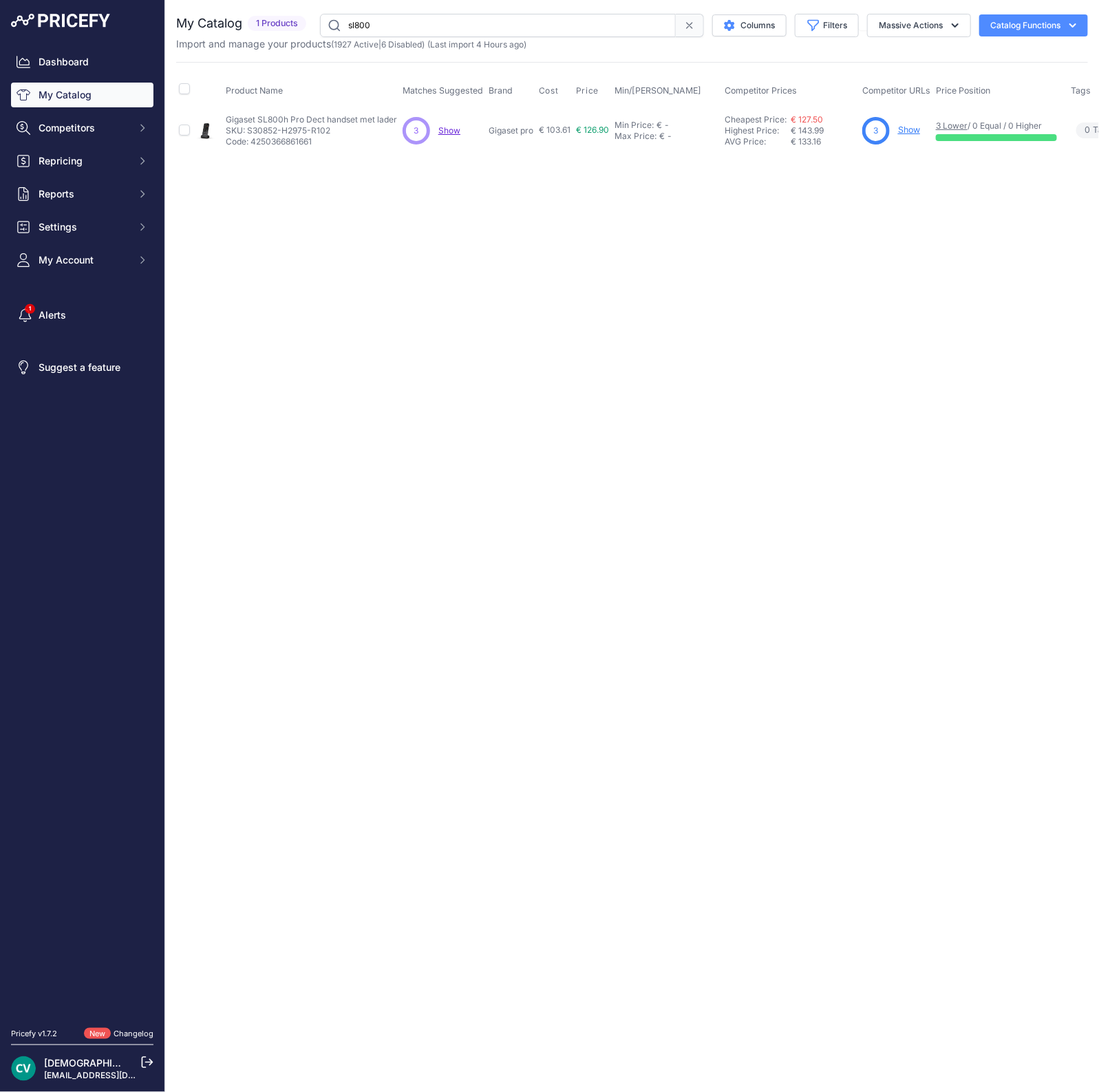
click at [907, 125] on link "Show" at bounding box center [909, 129] width 22 height 11
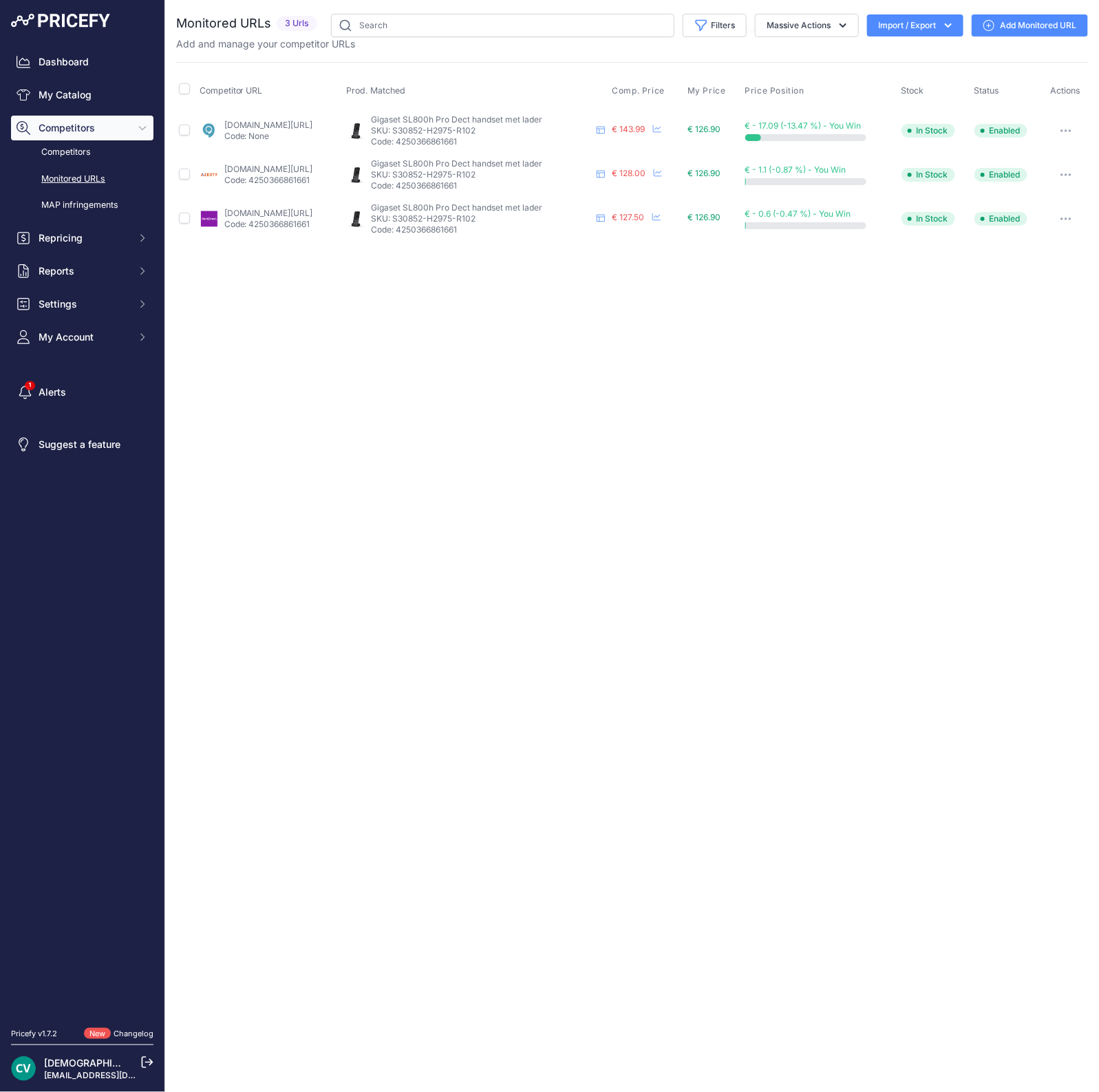
click at [1028, 19] on link "Add Monitored URL" at bounding box center [1029, 25] width 116 height 22
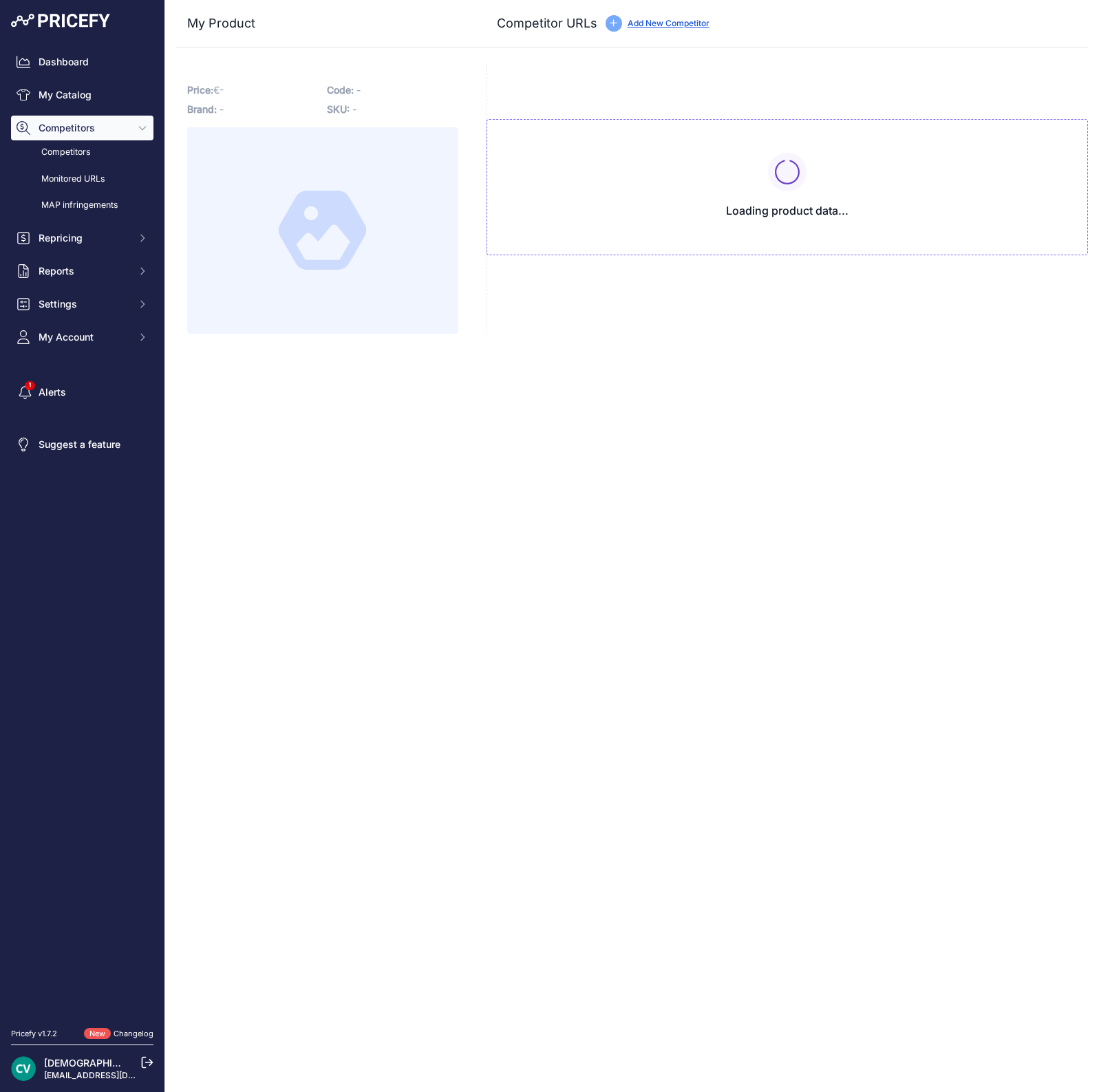
type input "[DOMAIN_NAME][URL]"
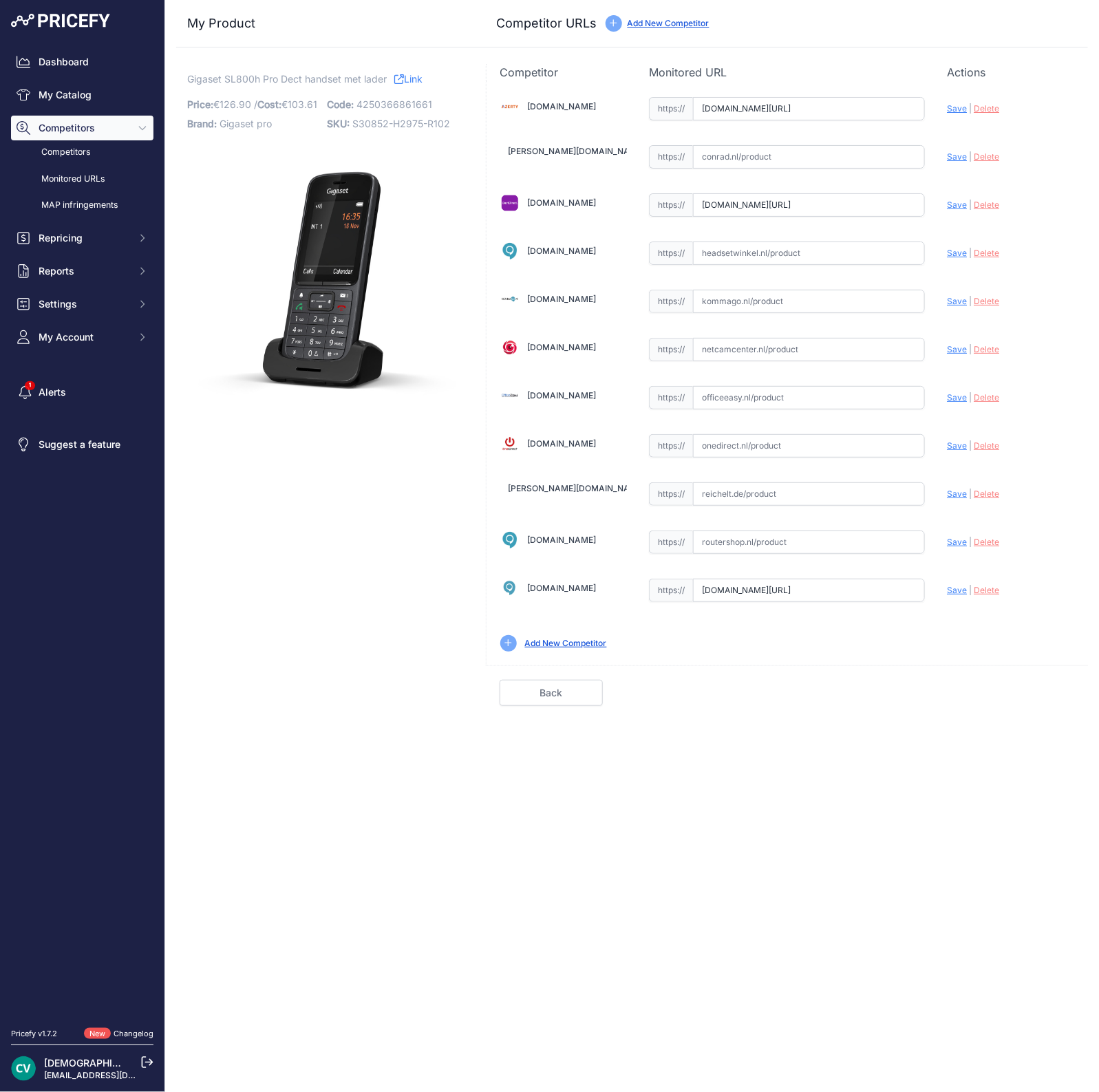
click at [807, 144] on div "https:// Valid" at bounding box center [787, 155] width 276 height 26
click at [809, 156] on input "text" at bounding box center [809, 157] width 232 height 23
paste input "[URL][DOMAIN_NAME][PERSON_NAME]"
click at [953, 154] on span "Save" at bounding box center [956, 157] width 20 height 11
type input "[URL][DOMAIN_NAME][PERSON_NAME]"
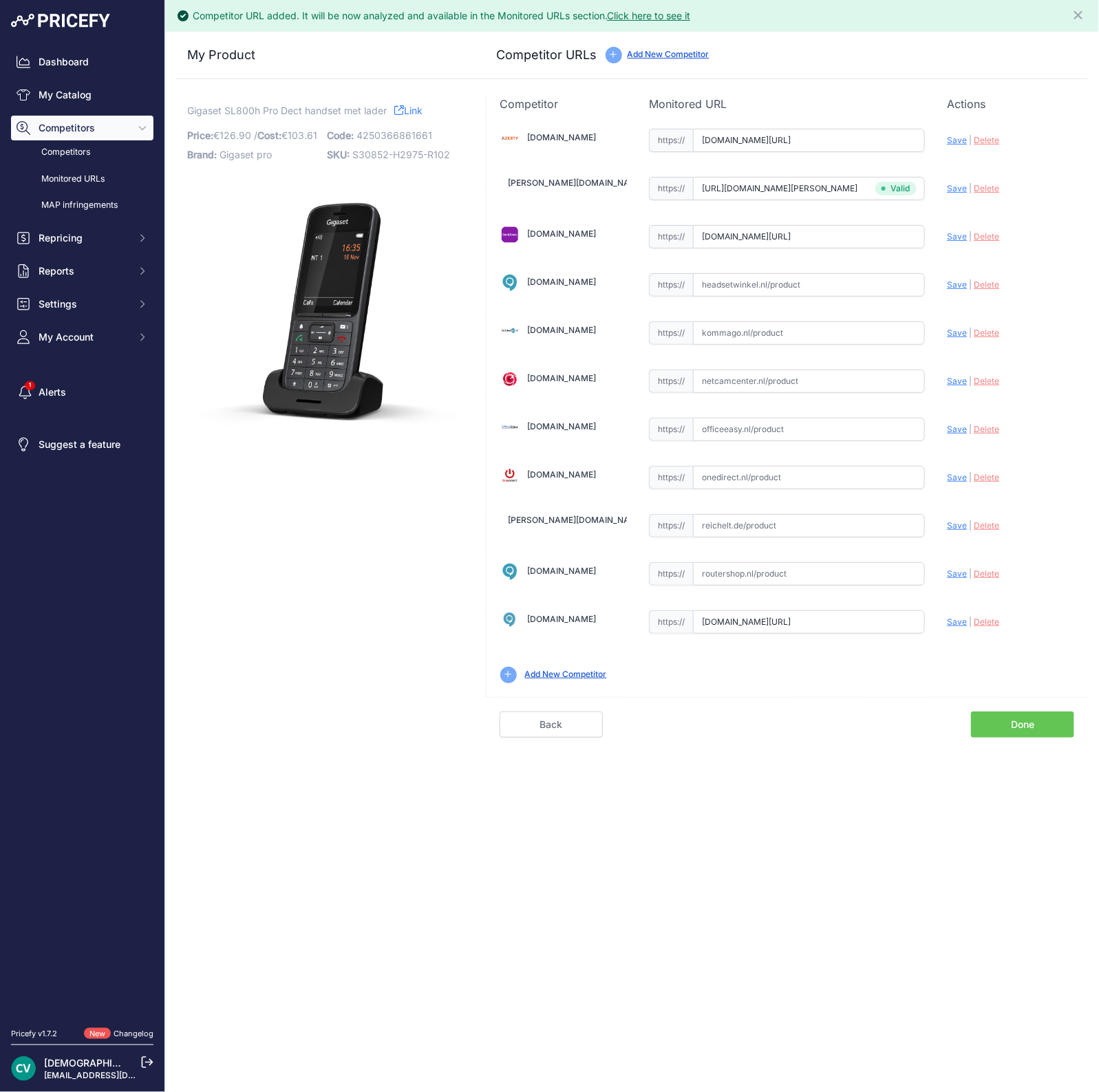
click at [1008, 721] on link "Done" at bounding box center [1022, 724] width 104 height 26
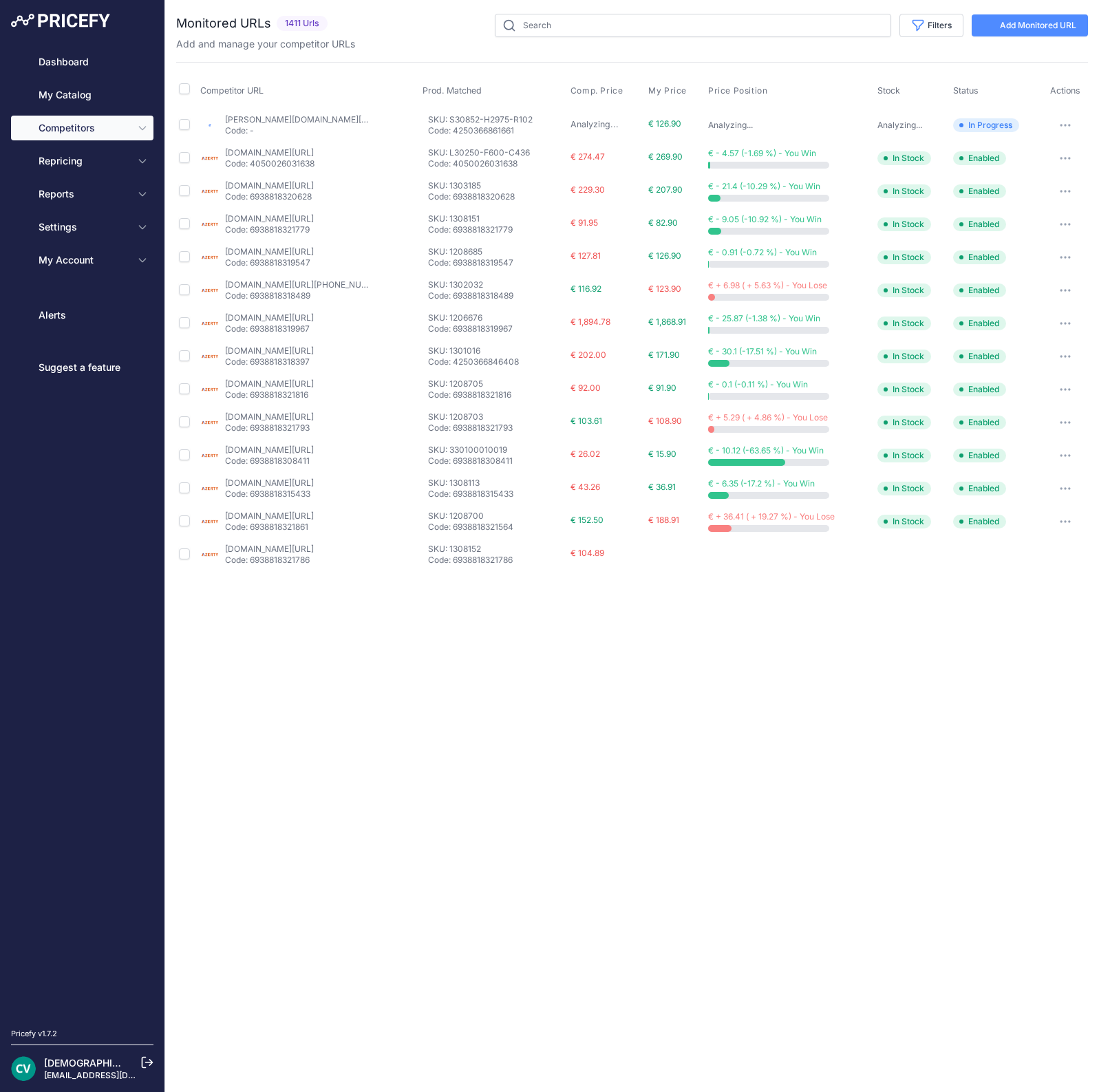
click at [1018, 682] on div "Close You are not connected to the internet." at bounding box center [632, 546] width 934 height 1092
